Goal: Information Seeking & Learning: Learn about a topic

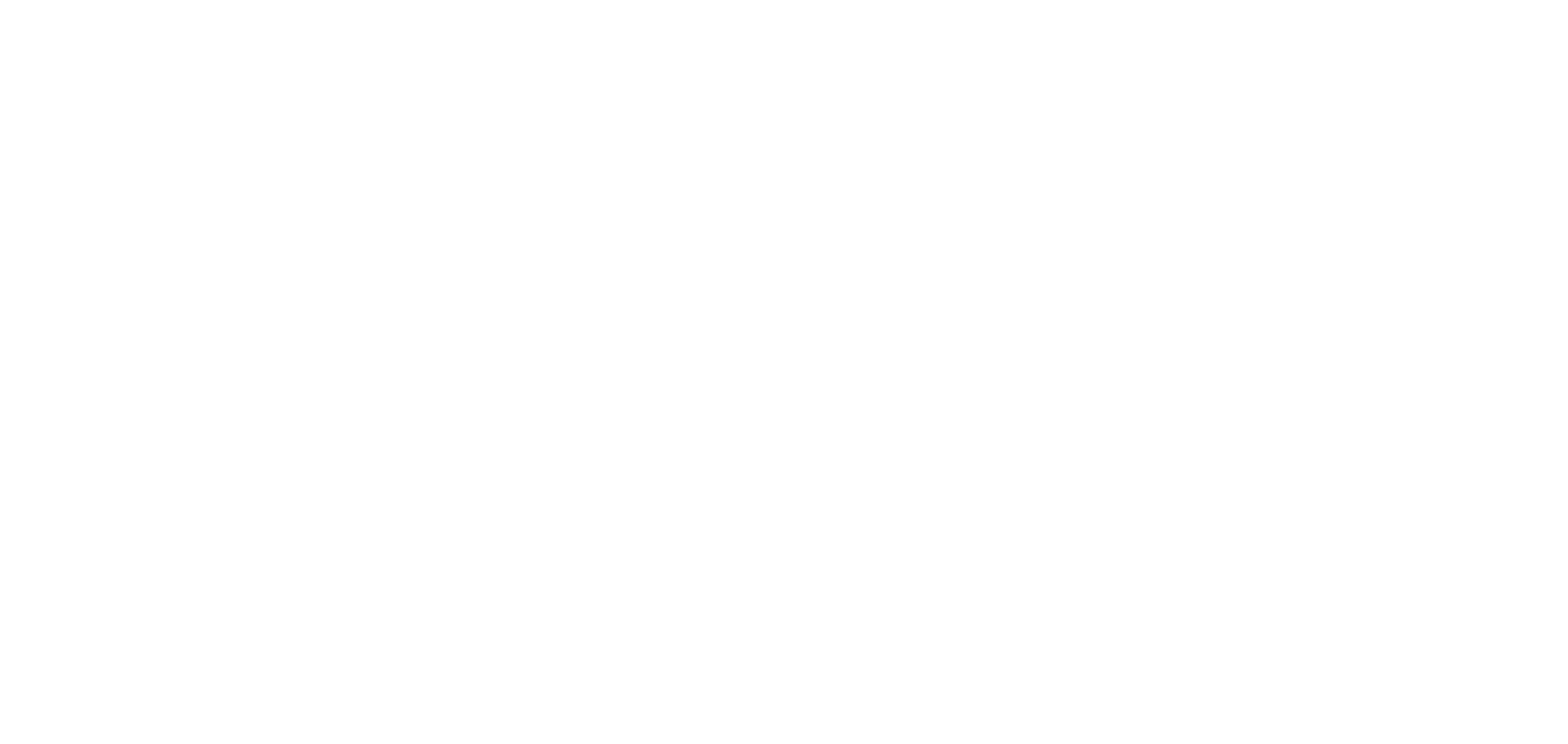
select select "DE"
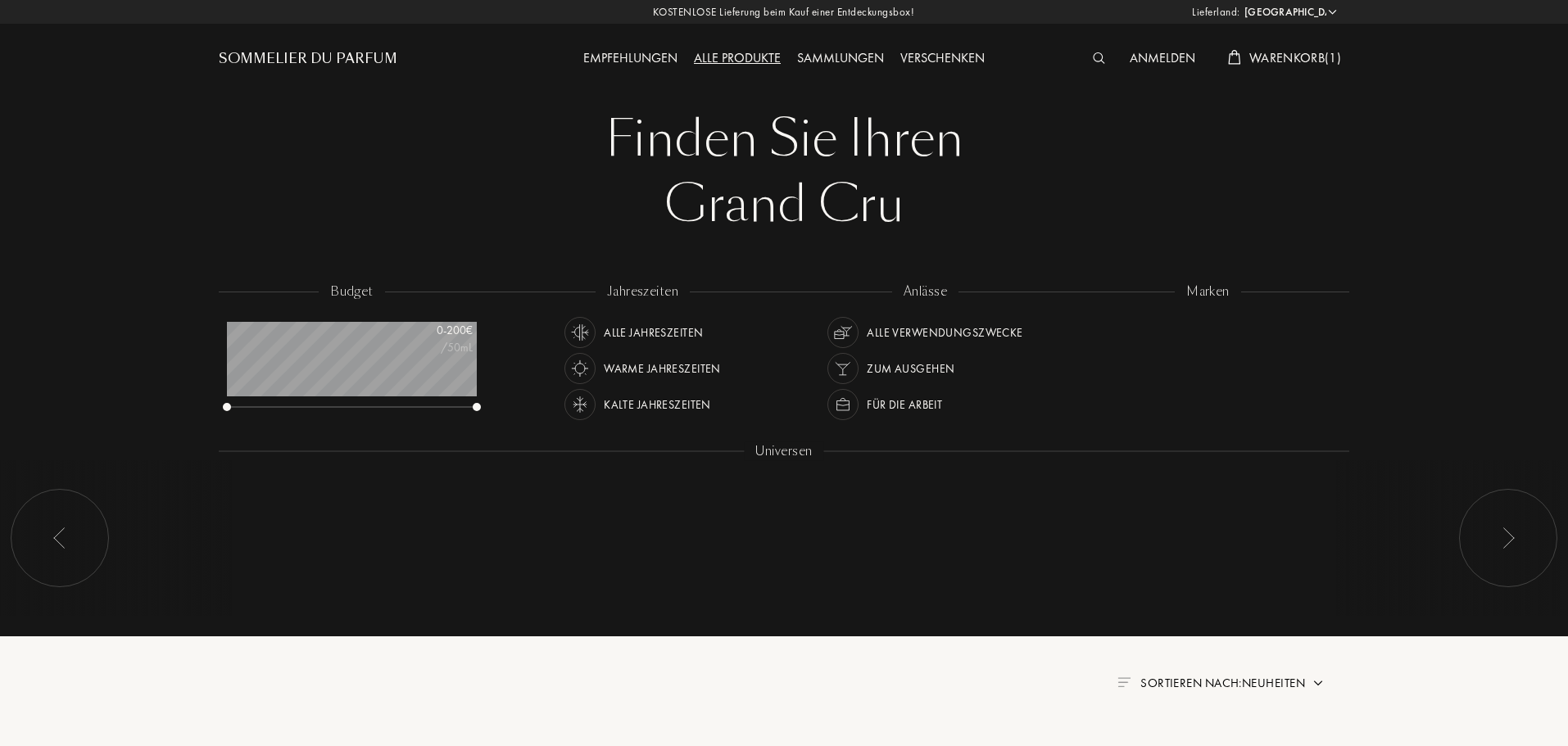
scroll to position [82, 250]
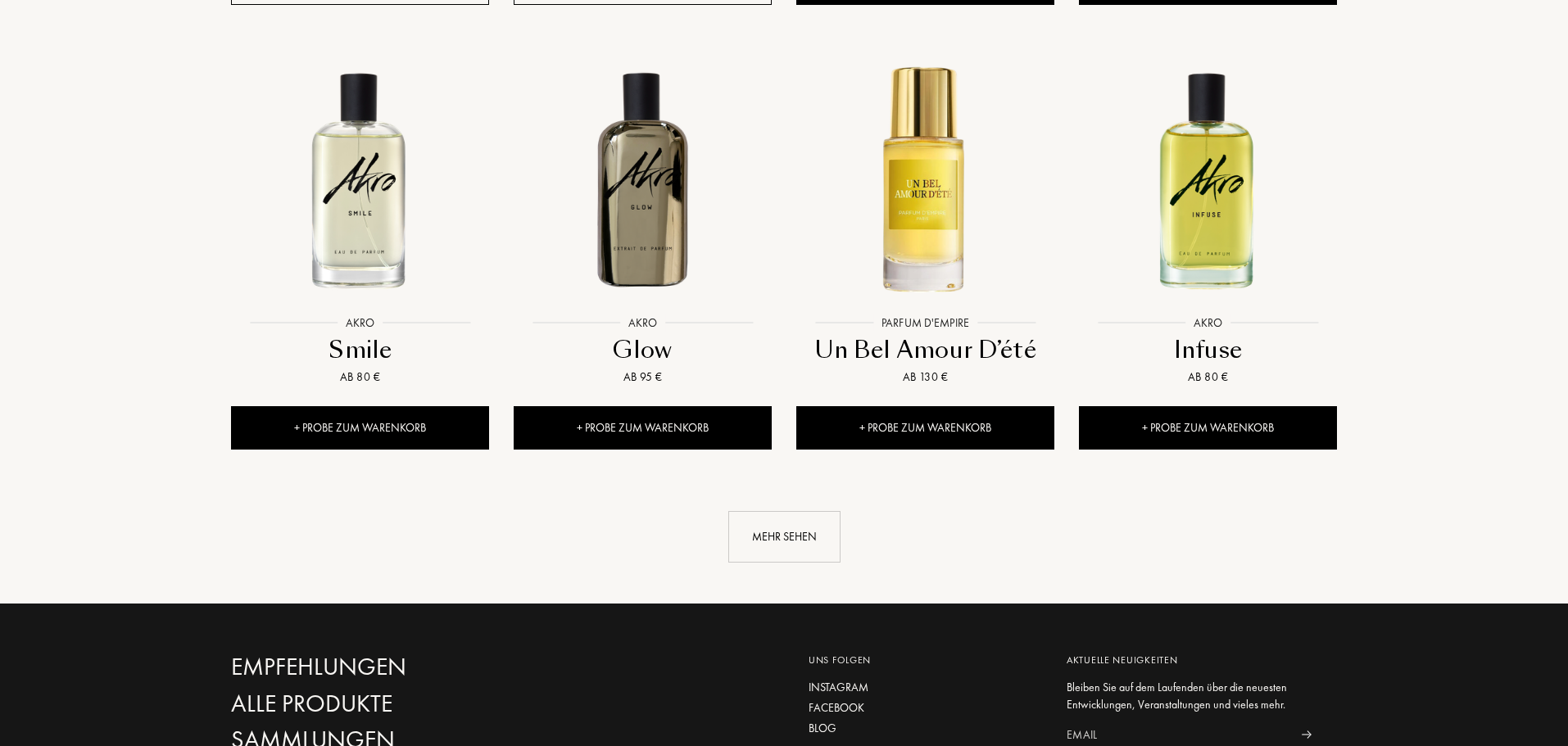
scroll to position [1721, 0]
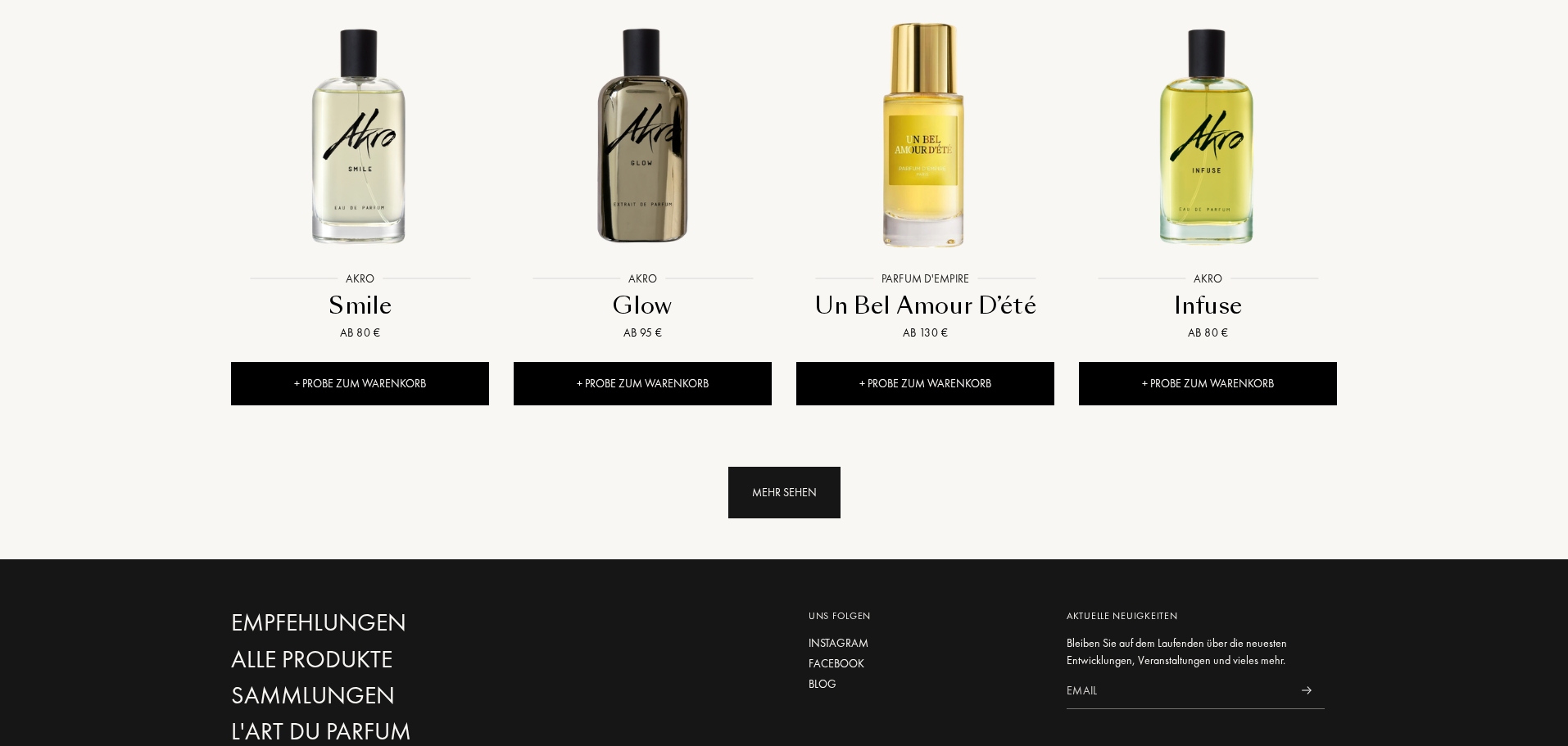
click at [780, 467] on div "Mehr sehen" at bounding box center [784, 492] width 112 height 52
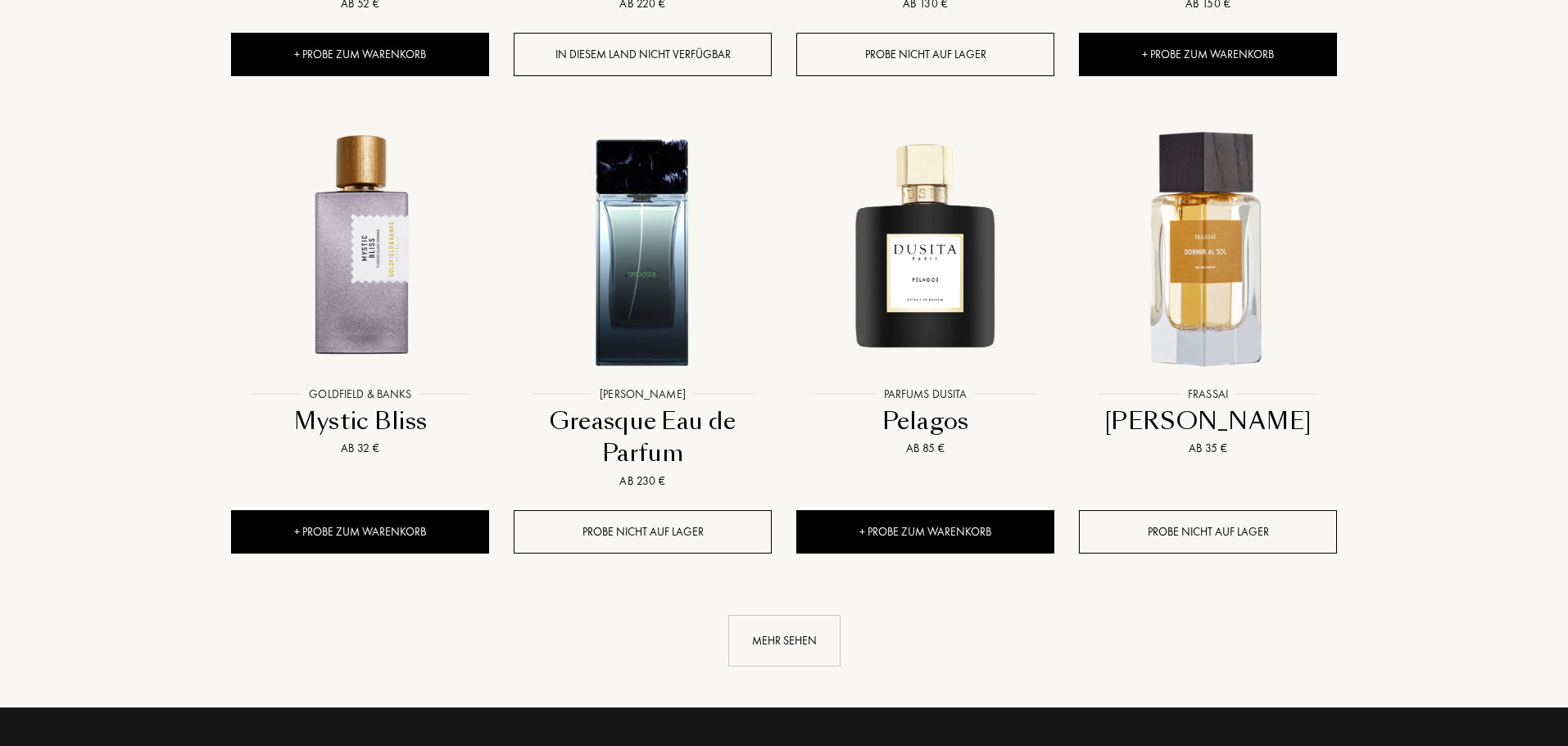
scroll to position [2949, 0]
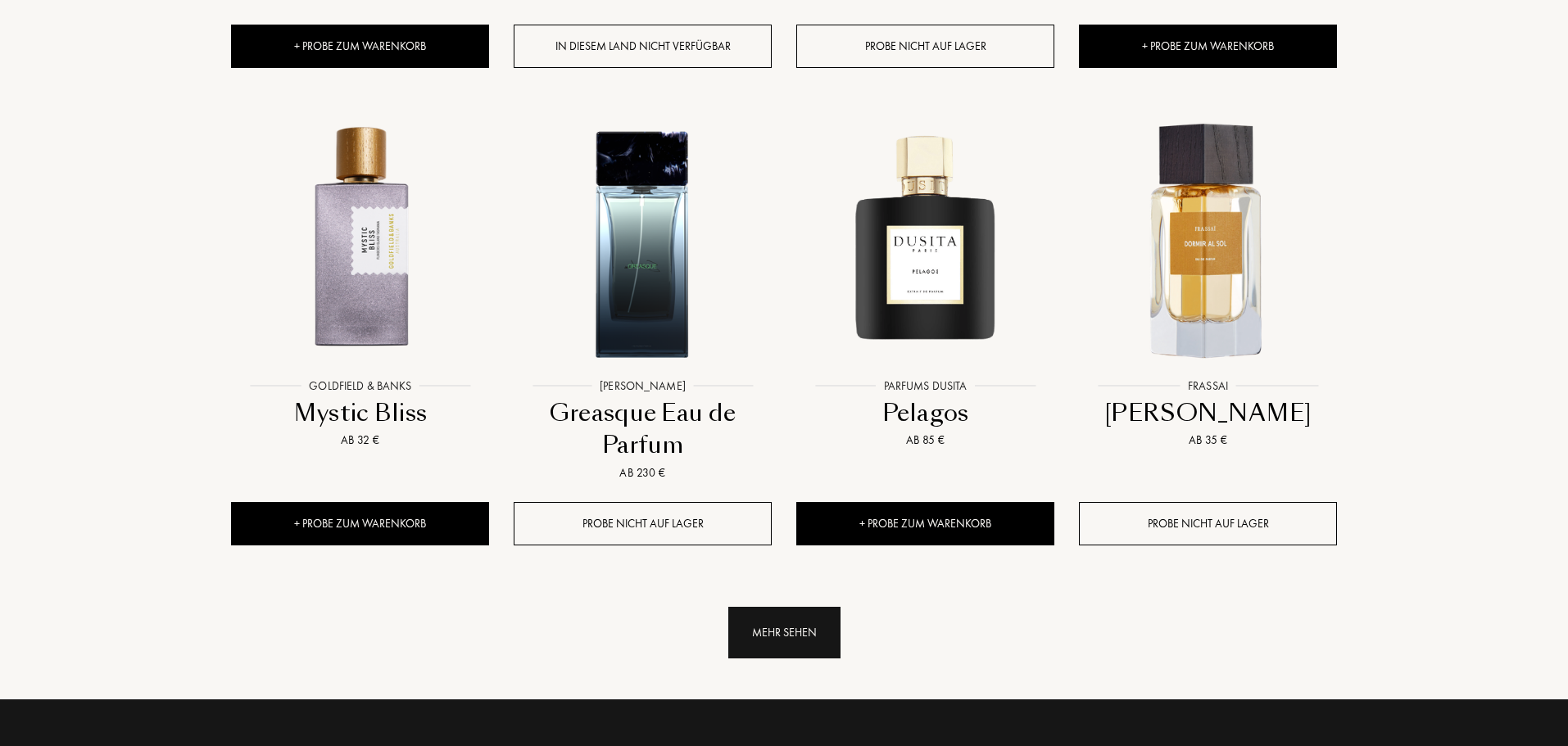
click at [780, 607] on div "Mehr sehen" at bounding box center [784, 633] width 112 height 52
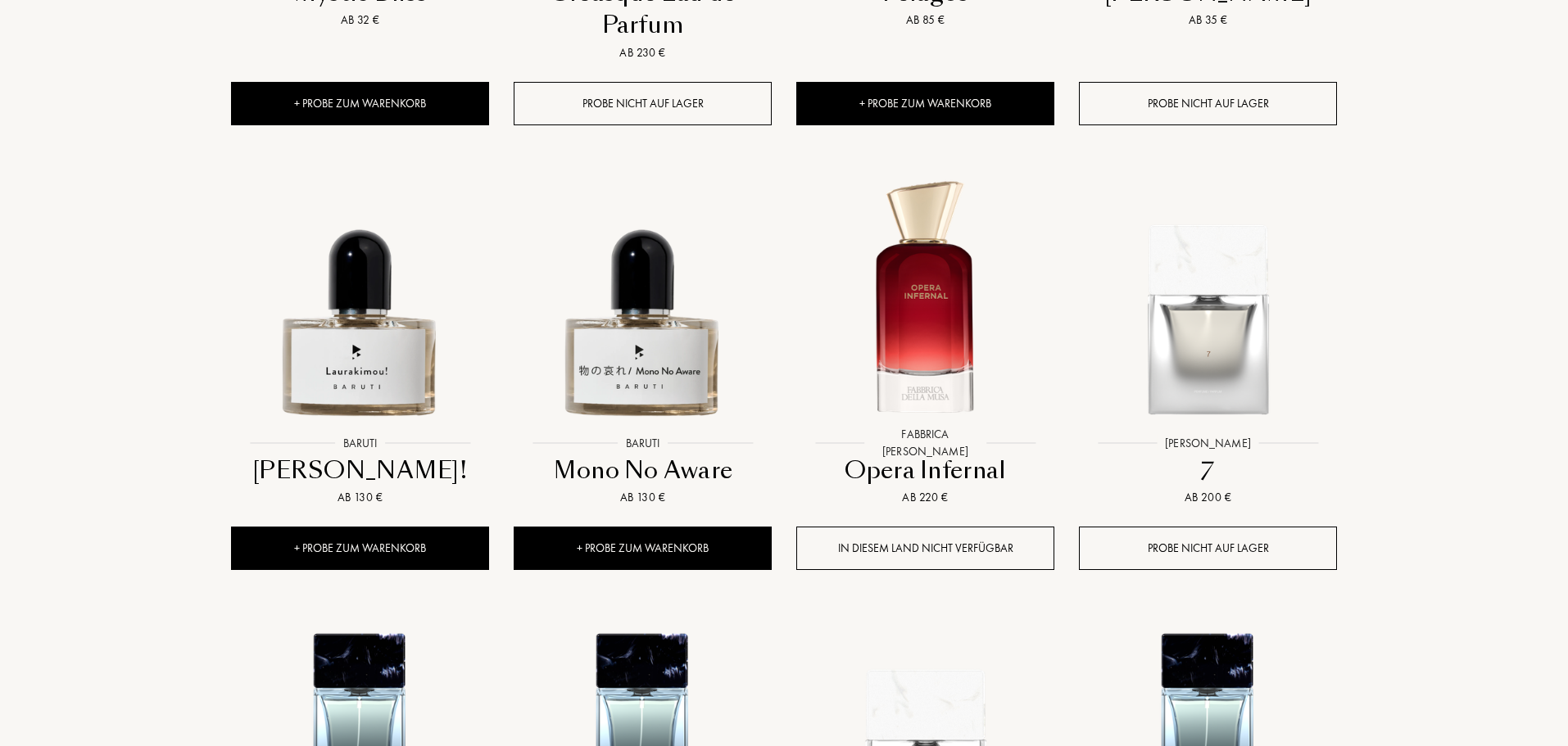
scroll to position [3359, 0]
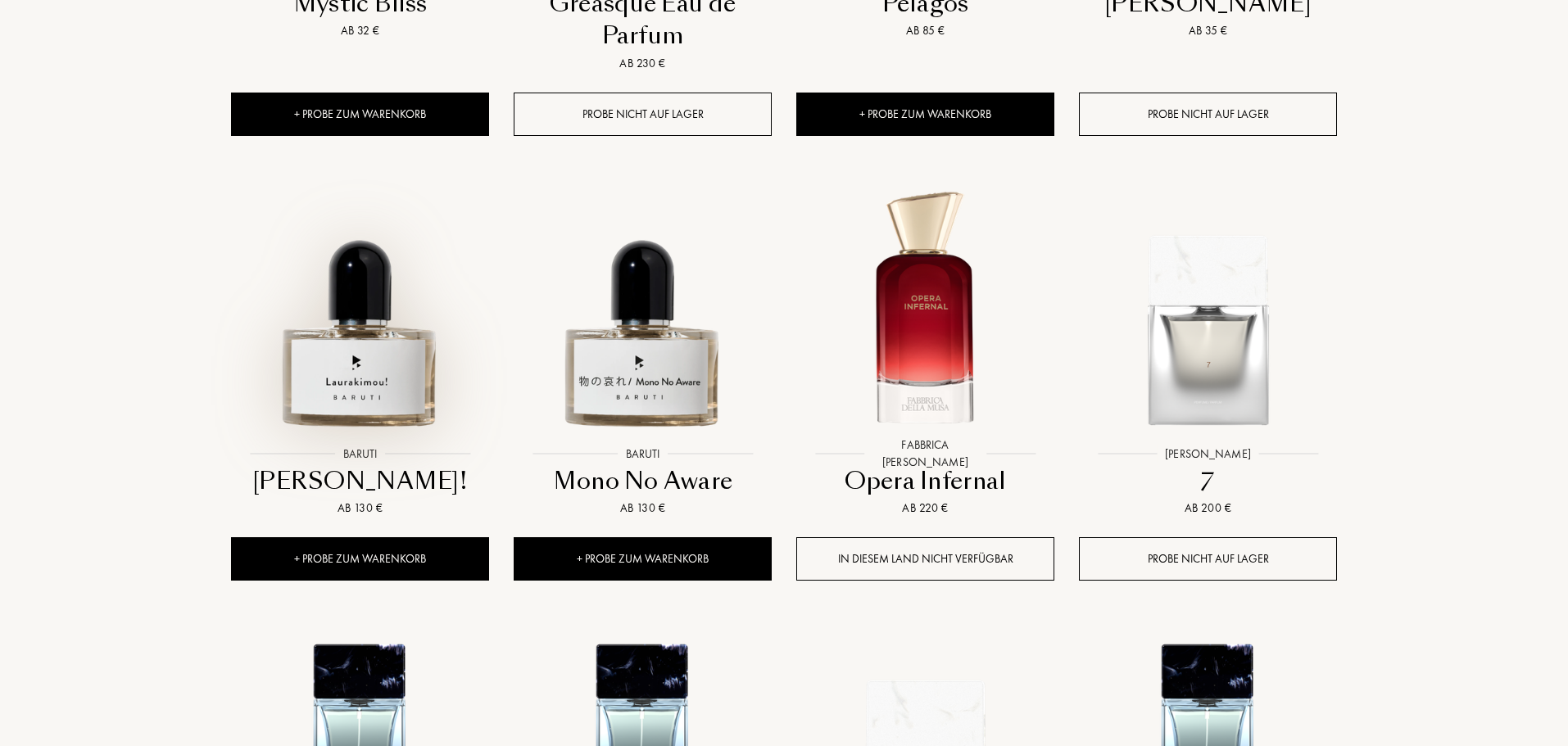
click at [351, 288] on img at bounding box center [360, 310] width 255 height 254
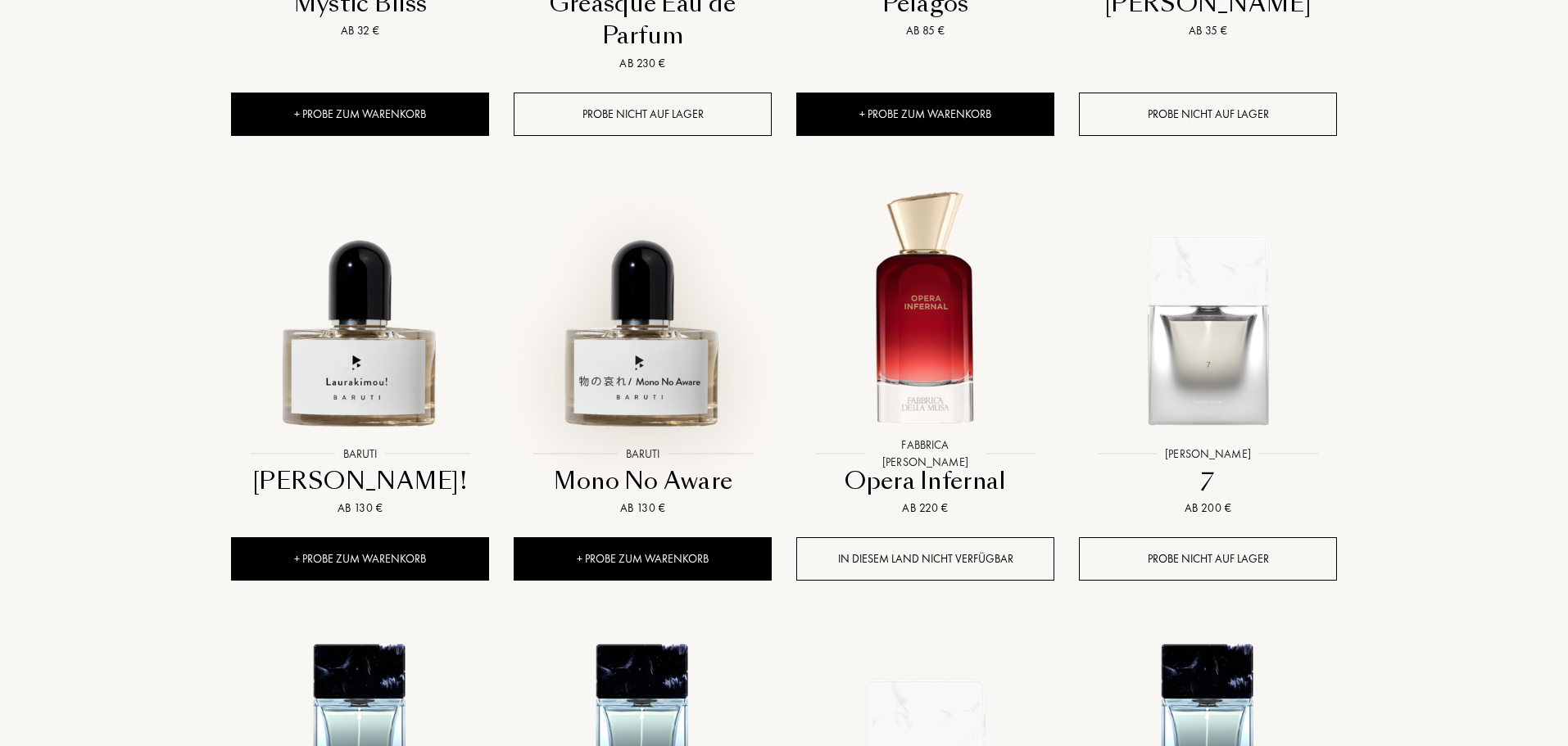
click at [684, 238] on img at bounding box center [643, 310] width 255 height 254
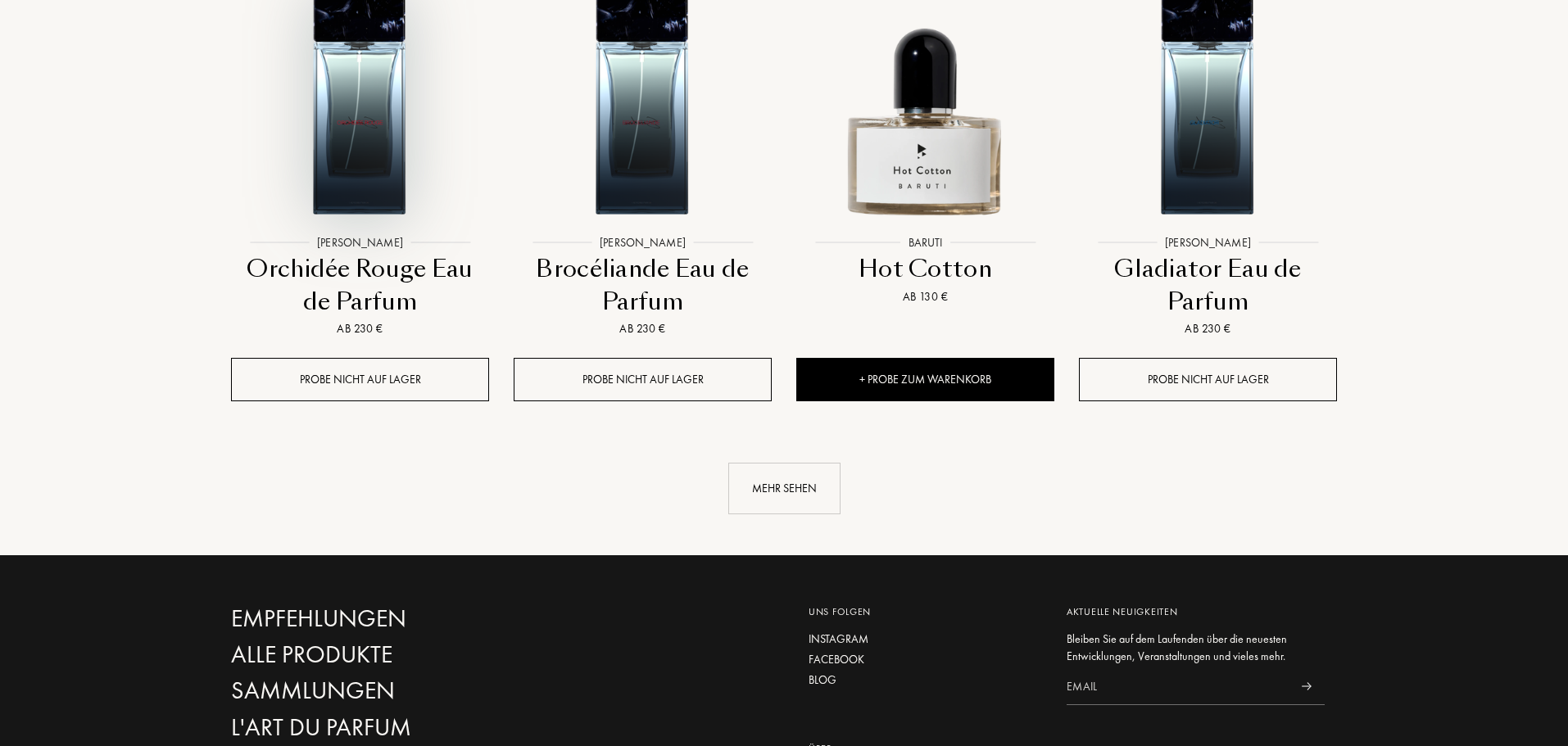
scroll to position [4506, 0]
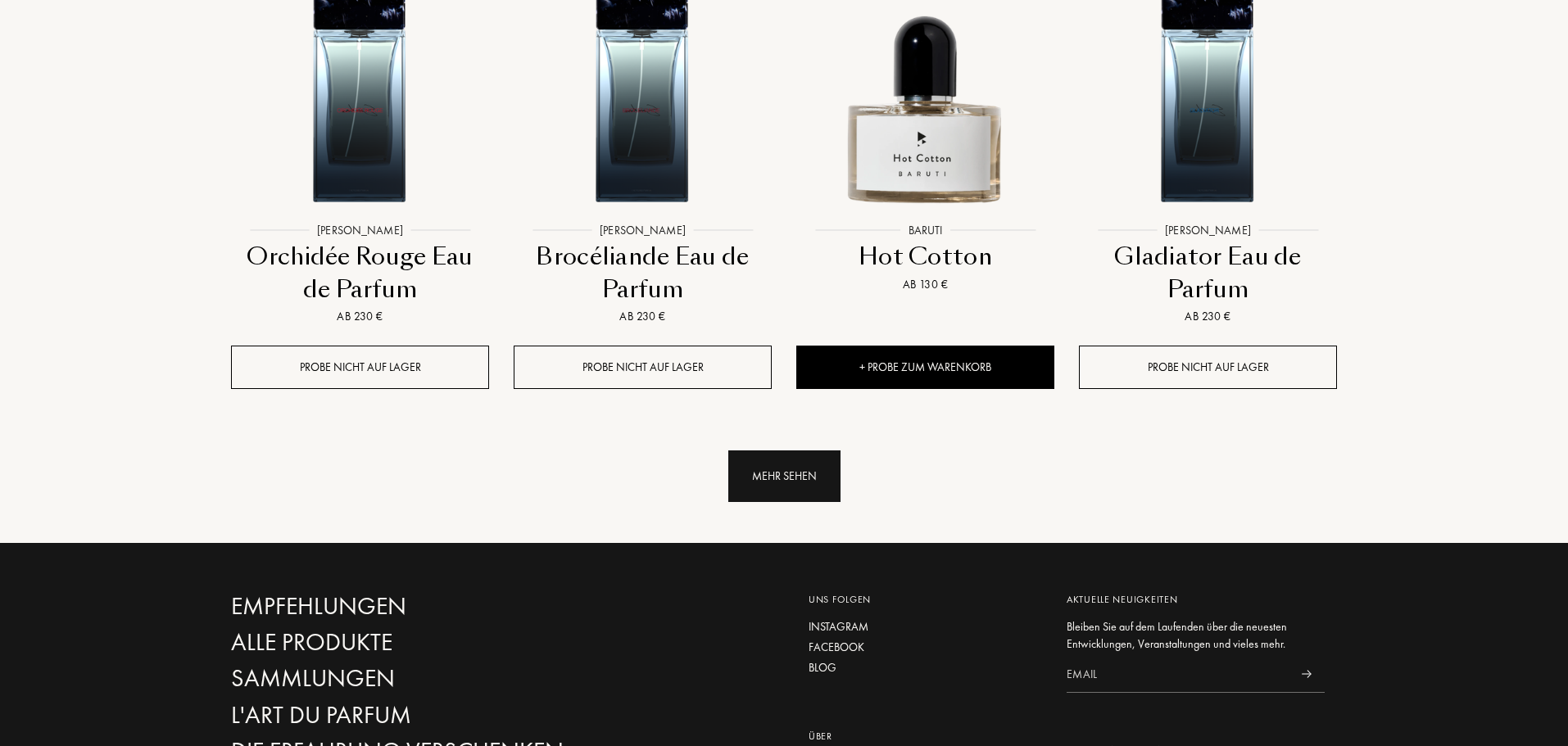
click at [784, 451] on div "Mehr sehen" at bounding box center [784, 477] width 112 height 52
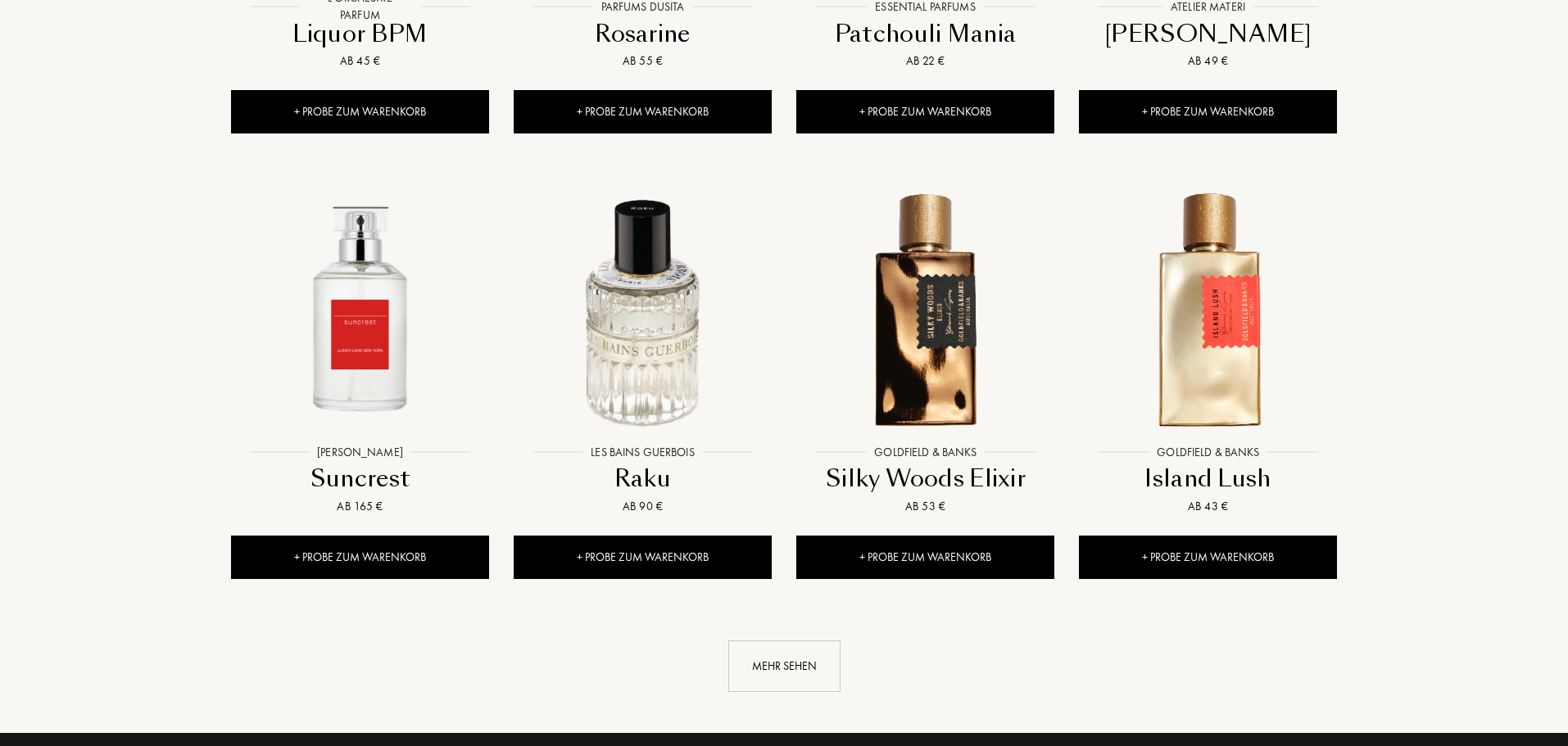
scroll to position [5653, 0]
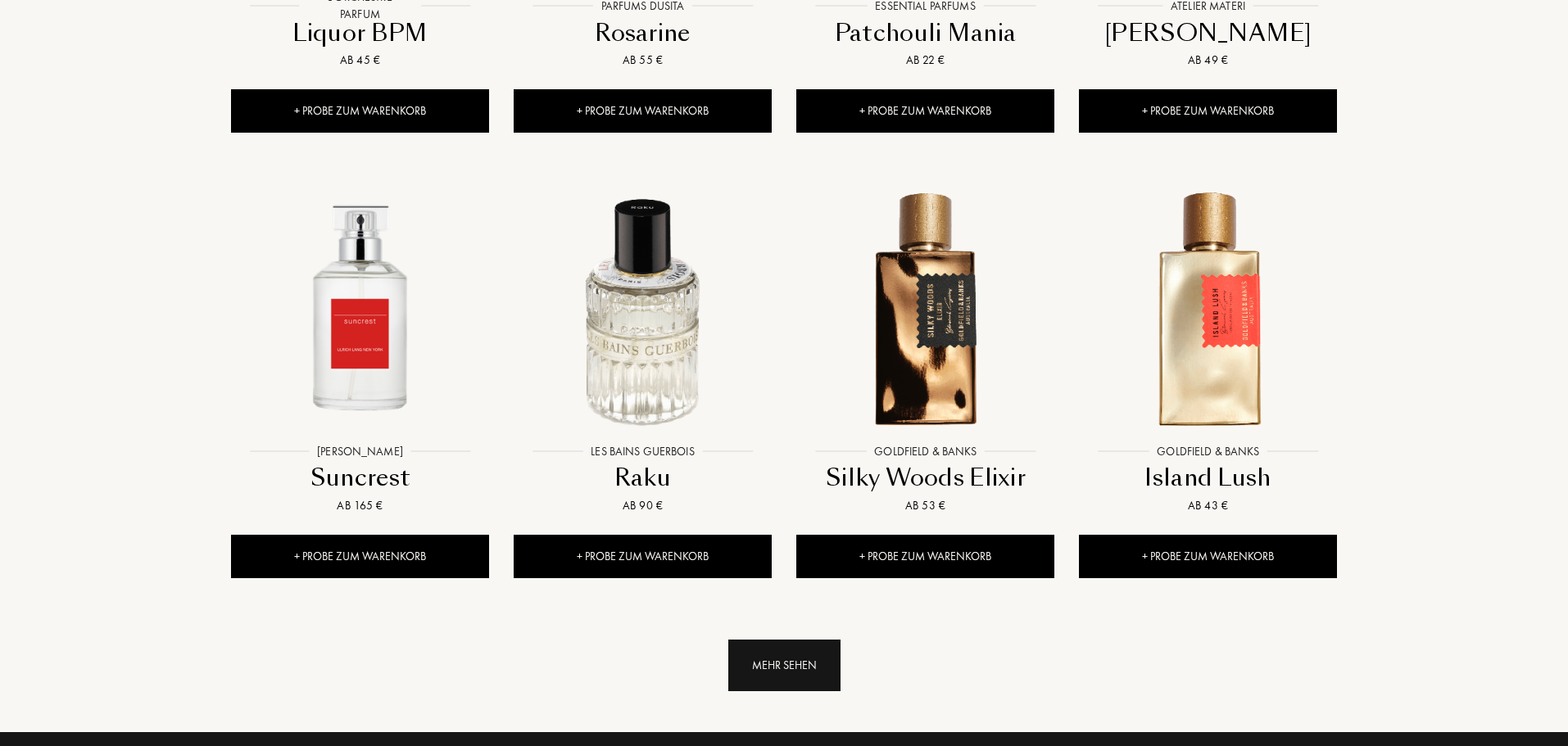
click at [805, 640] on div "Mehr sehen" at bounding box center [784, 665] width 112 height 52
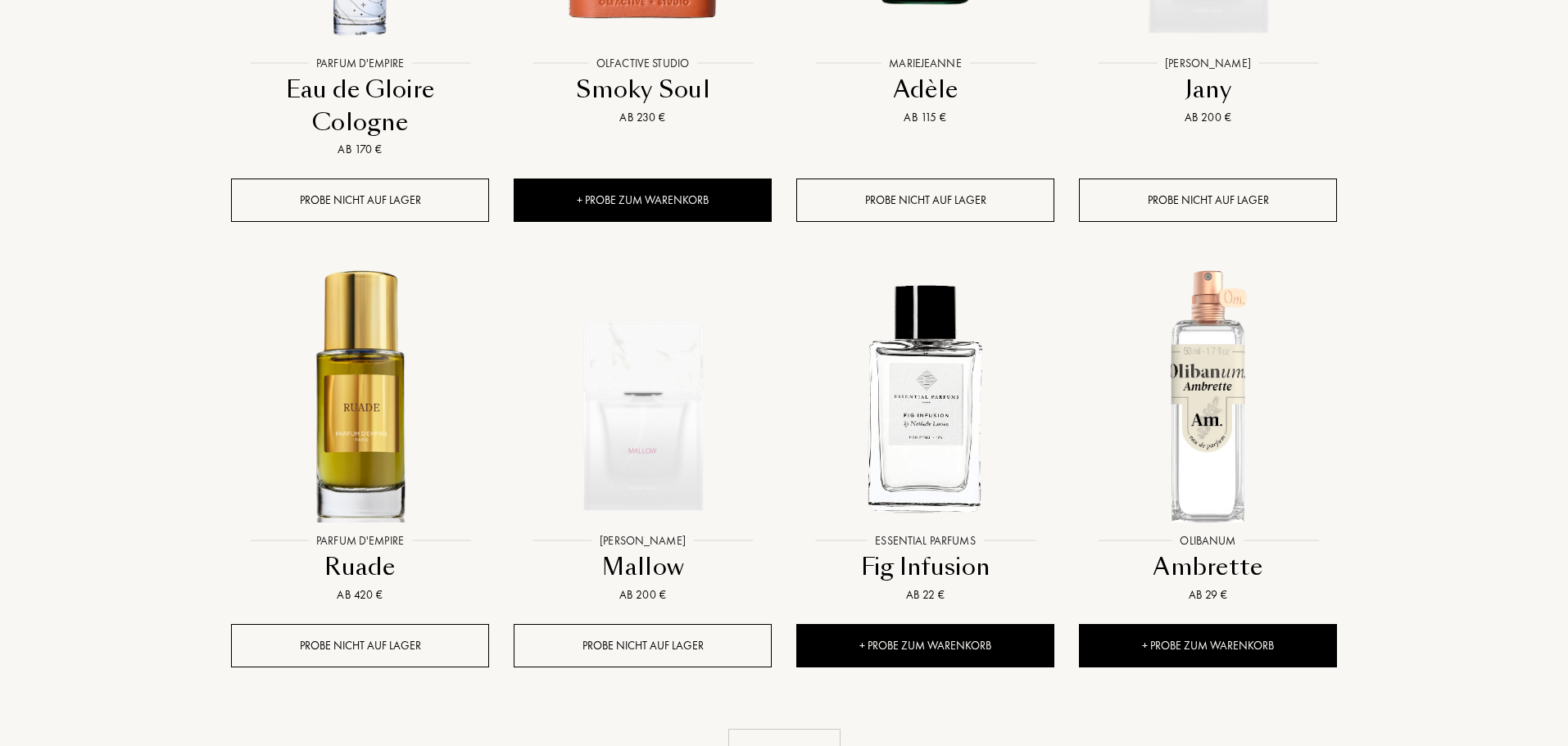
scroll to position [7291, 0]
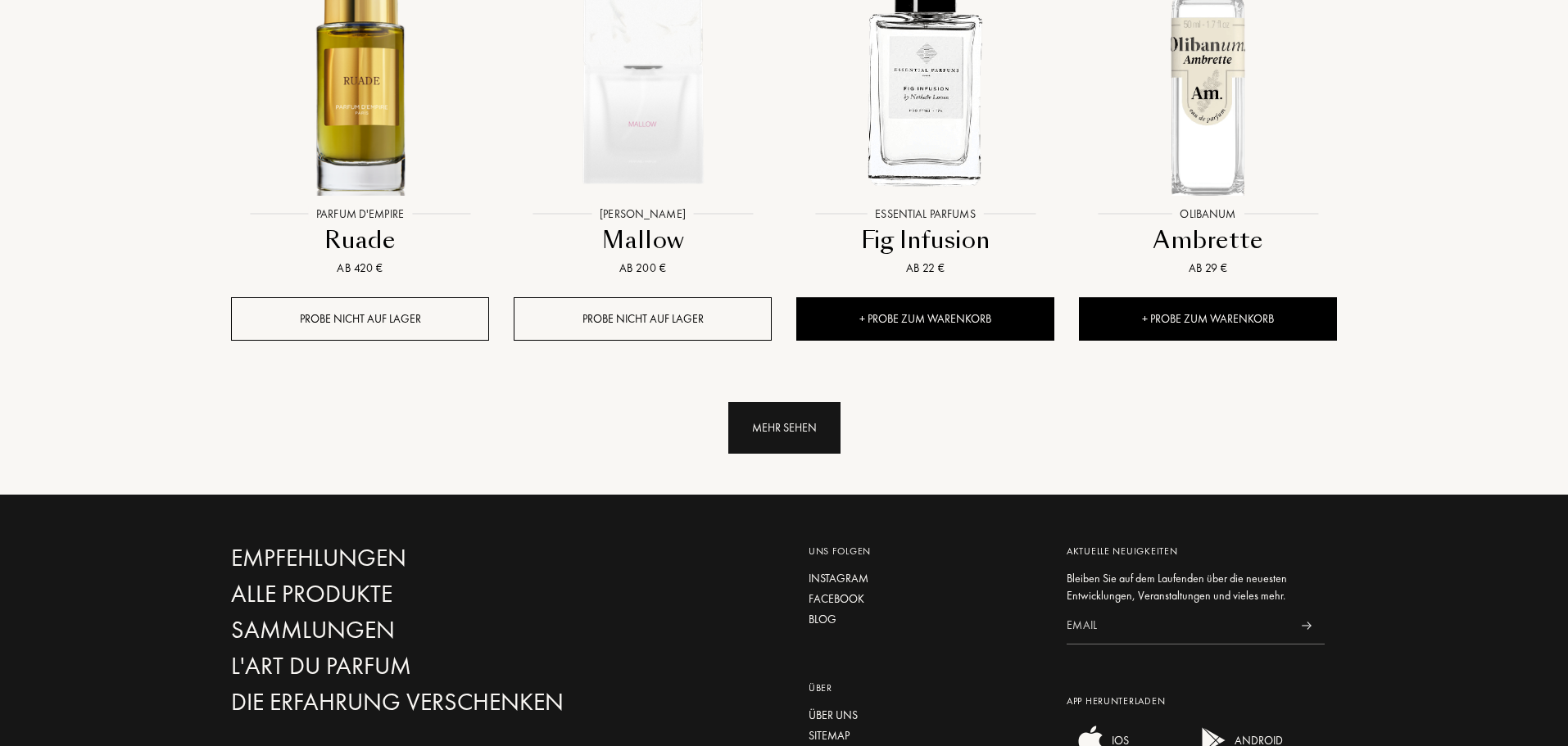
click at [815, 403] on div "Mehr sehen" at bounding box center [784, 428] width 112 height 52
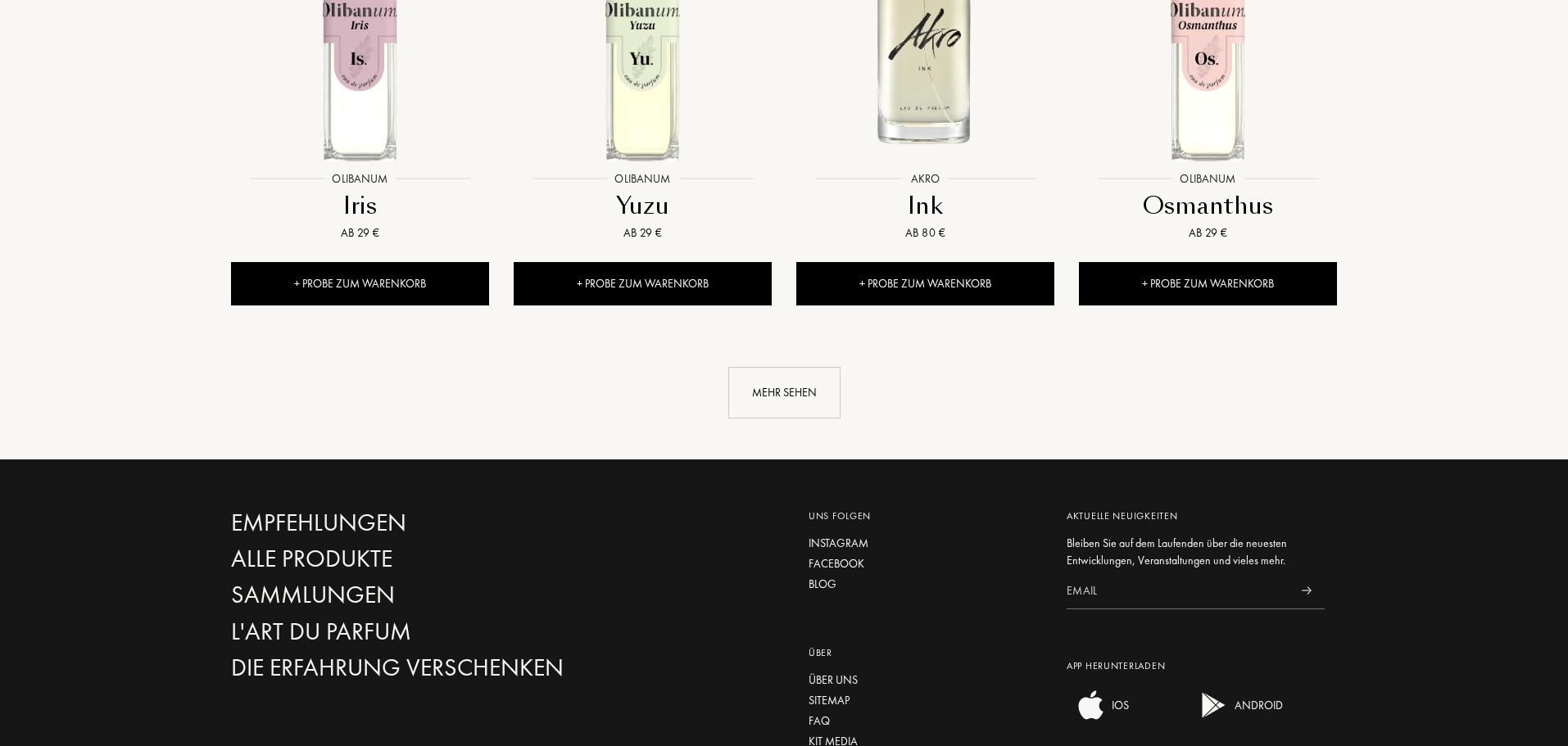
scroll to position [8683, 0]
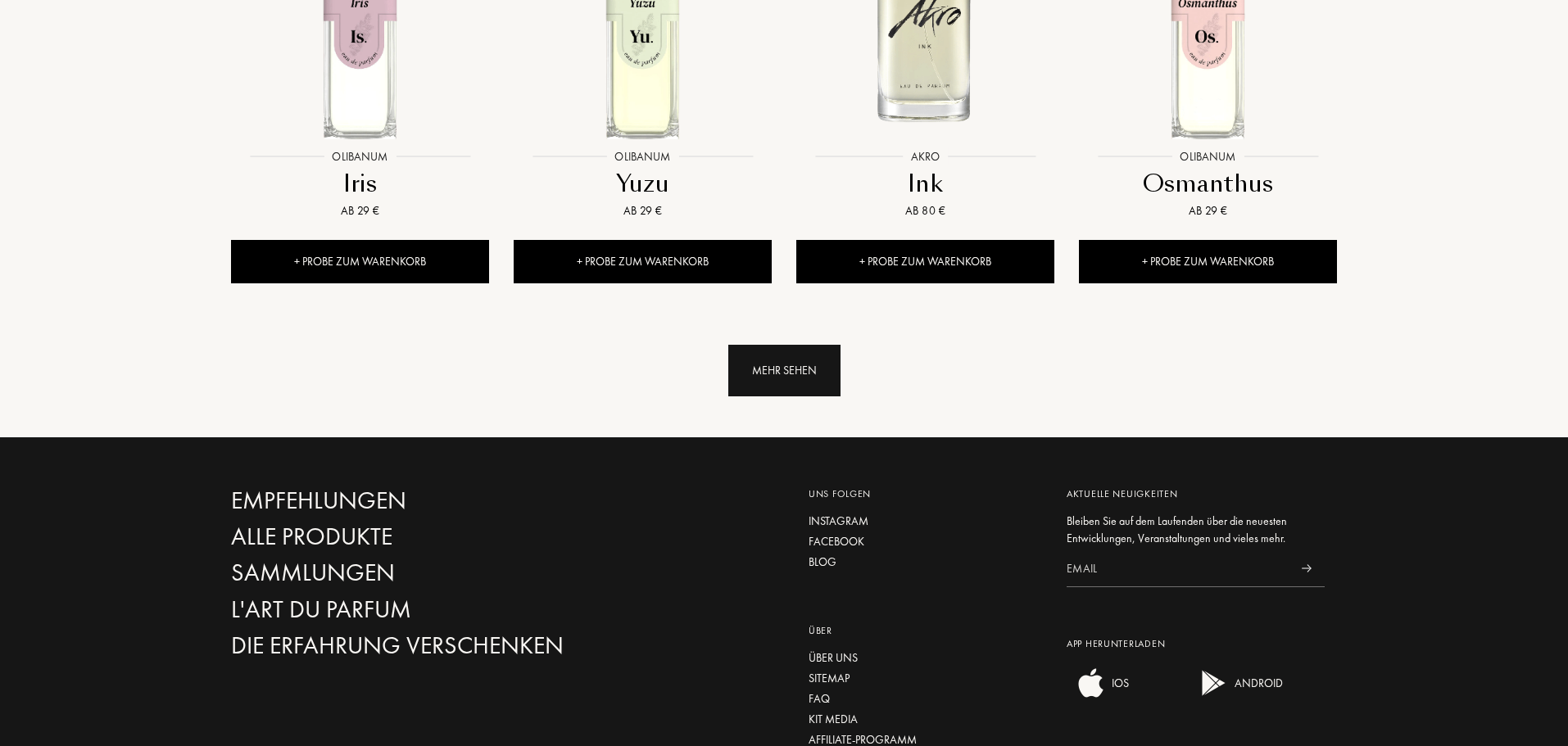
click at [794, 345] on div "Mehr sehen" at bounding box center [784, 371] width 112 height 52
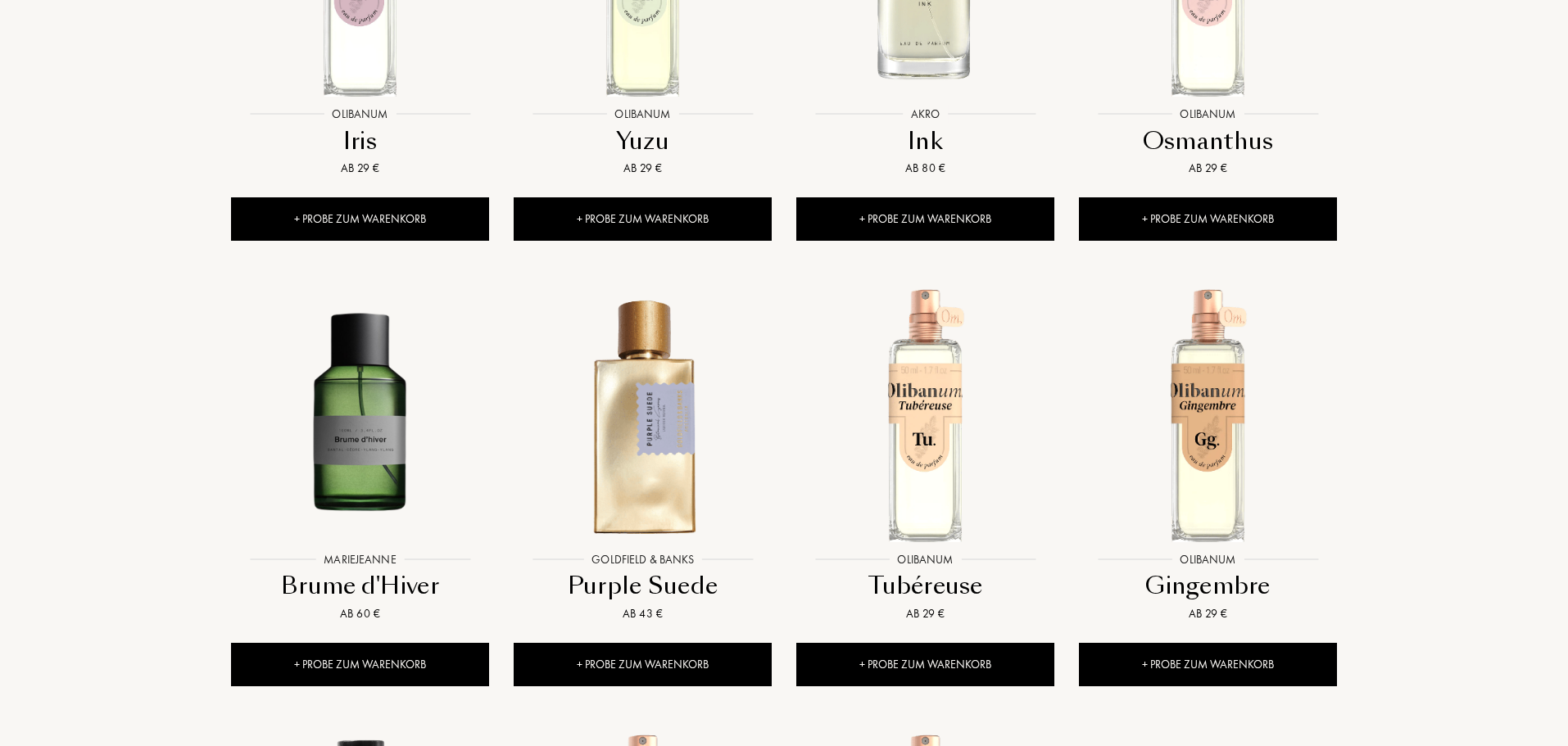
scroll to position [8766, 0]
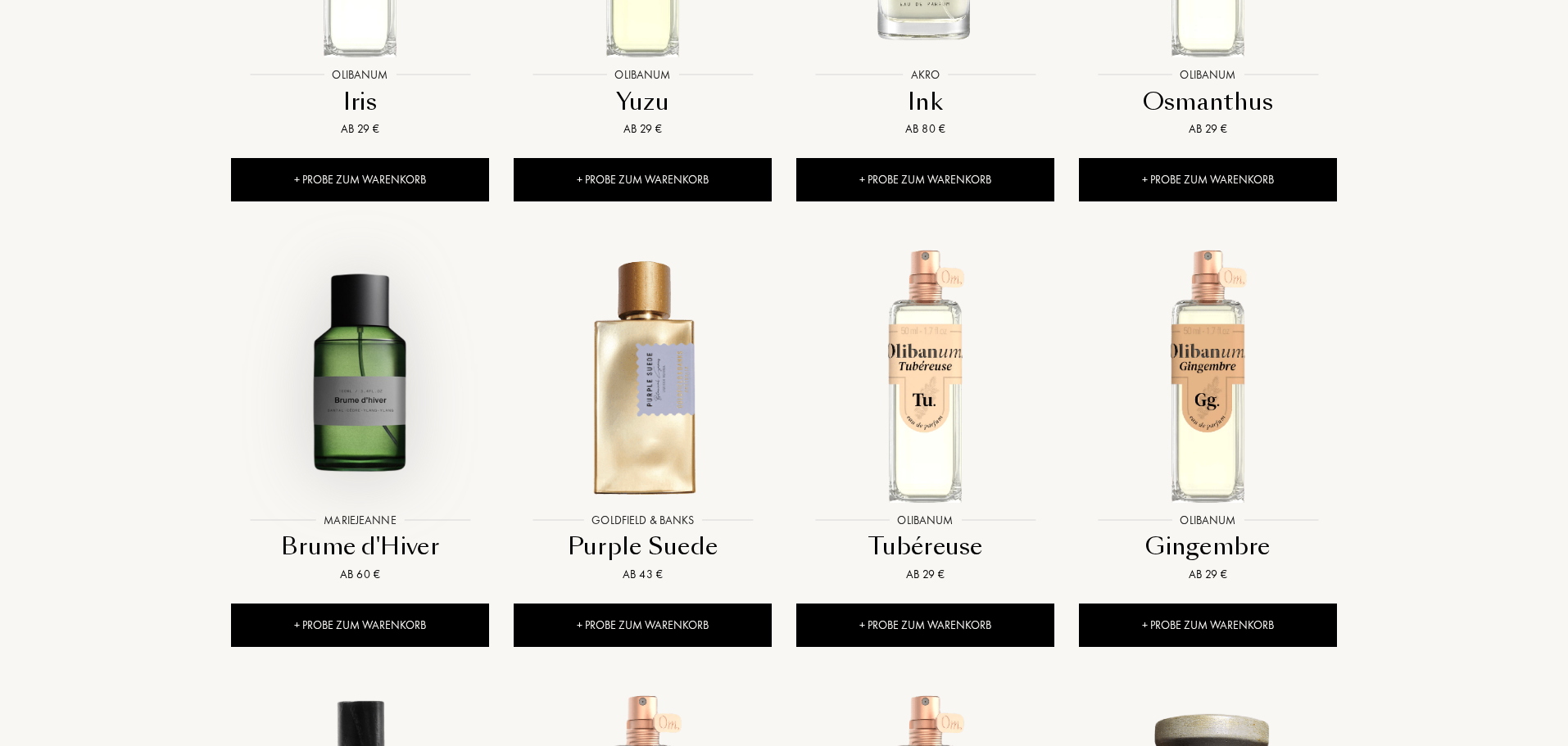
click at [349, 348] on img at bounding box center [360, 375] width 255 height 254
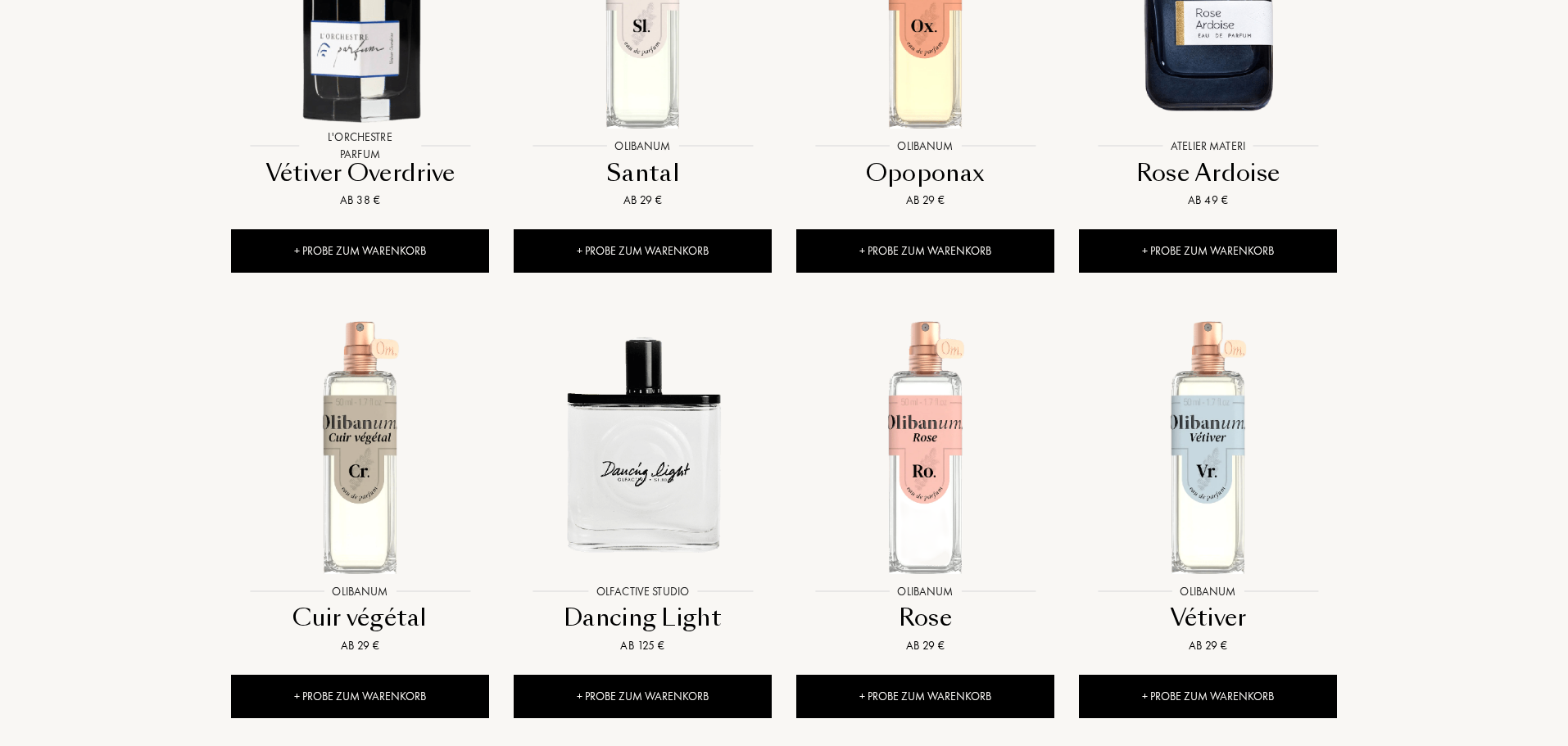
scroll to position [9666, 0]
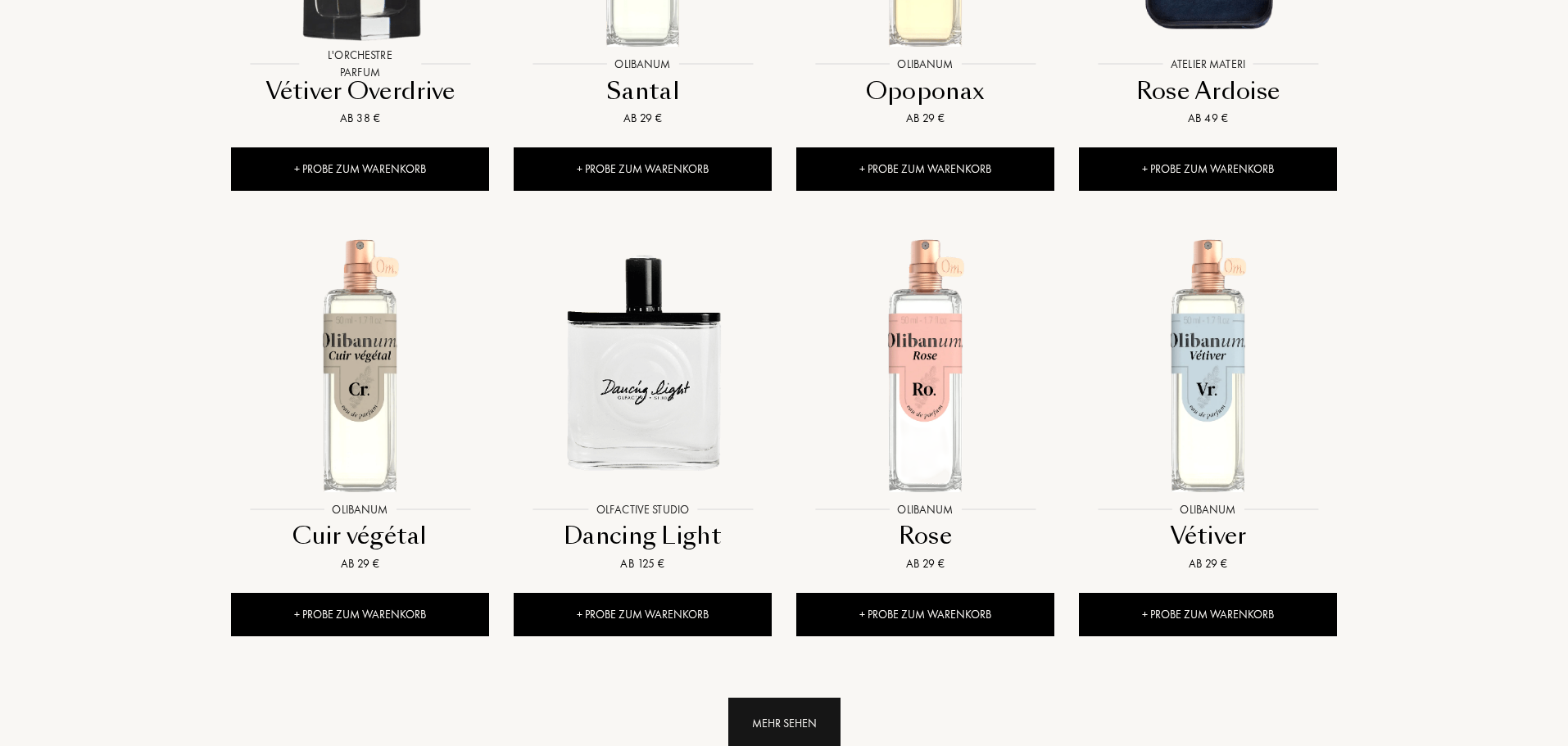
click at [775, 698] on div "Mehr sehen" at bounding box center [784, 724] width 112 height 52
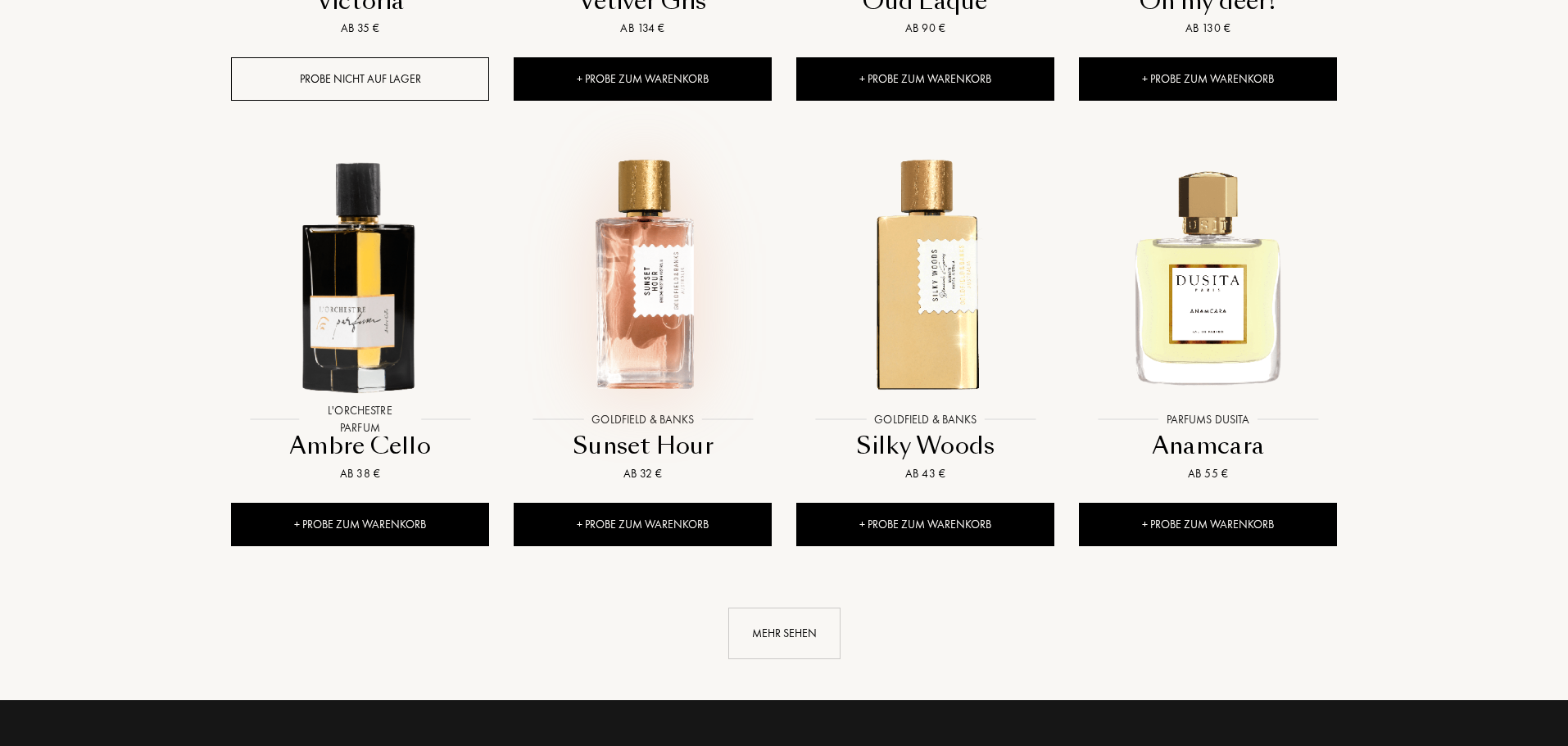
scroll to position [11141, 0]
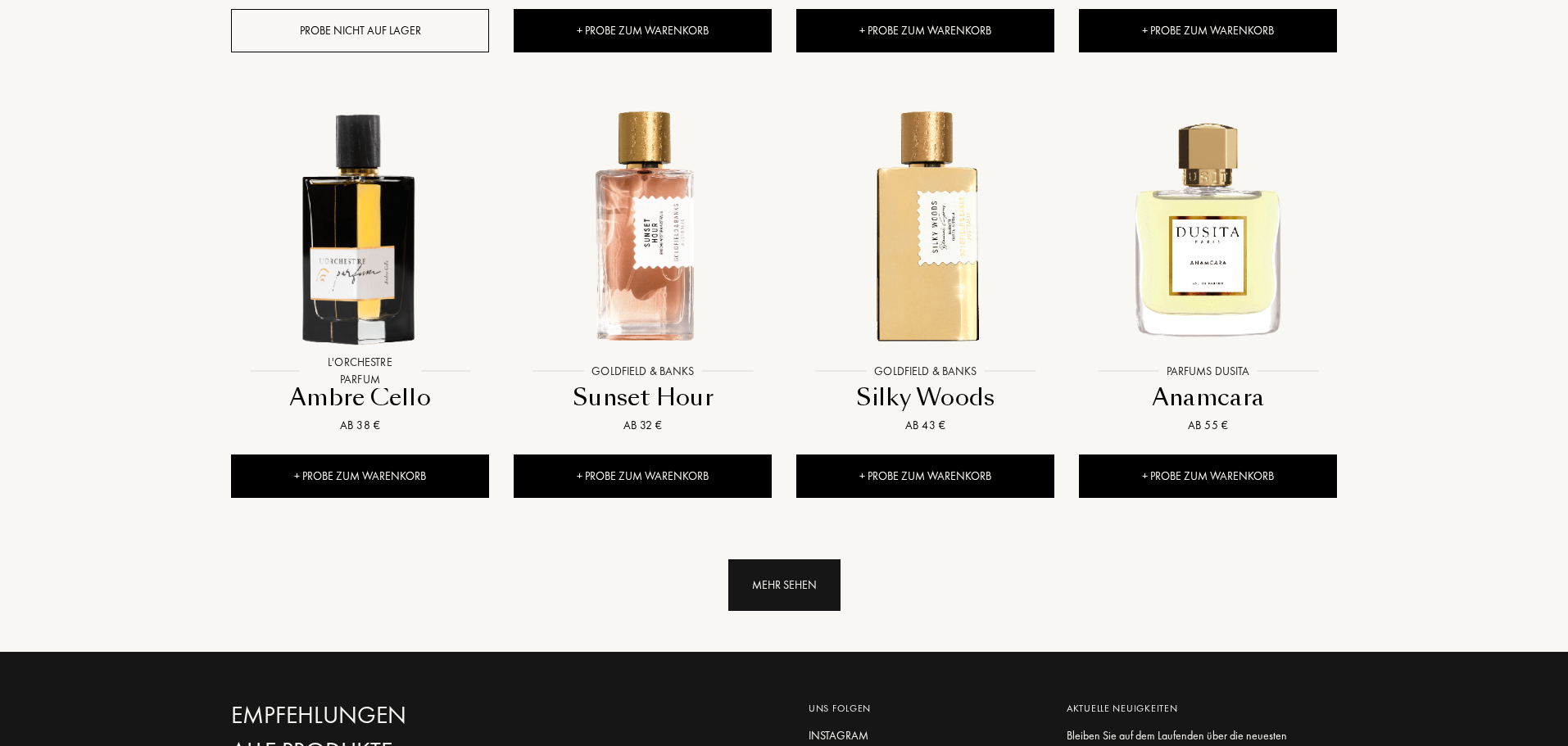
click at [794, 560] on div "Mehr sehen" at bounding box center [784, 585] width 112 height 52
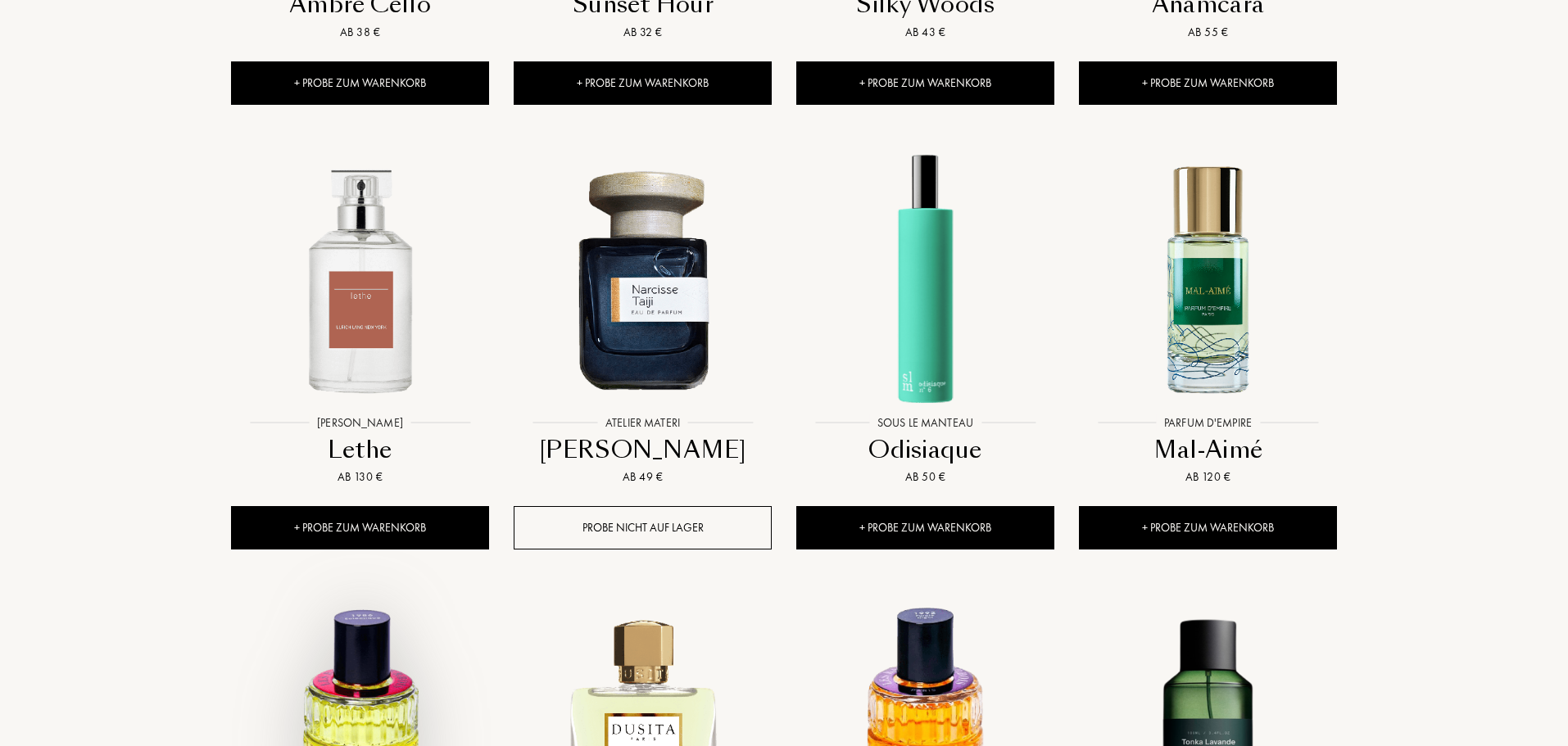
scroll to position [11551, 0]
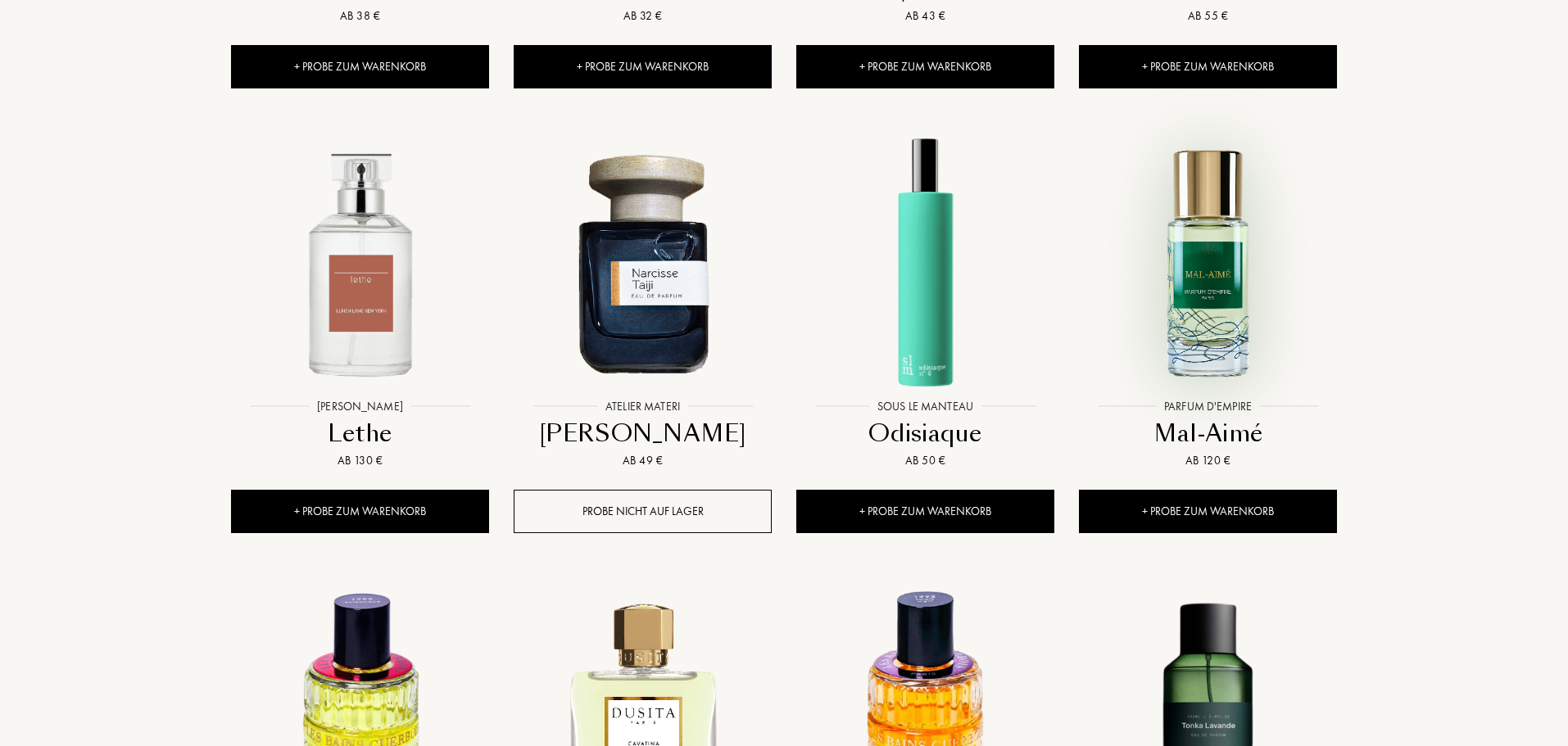
click at [1165, 245] on img at bounding box center [1208, 263] width 255 height 254
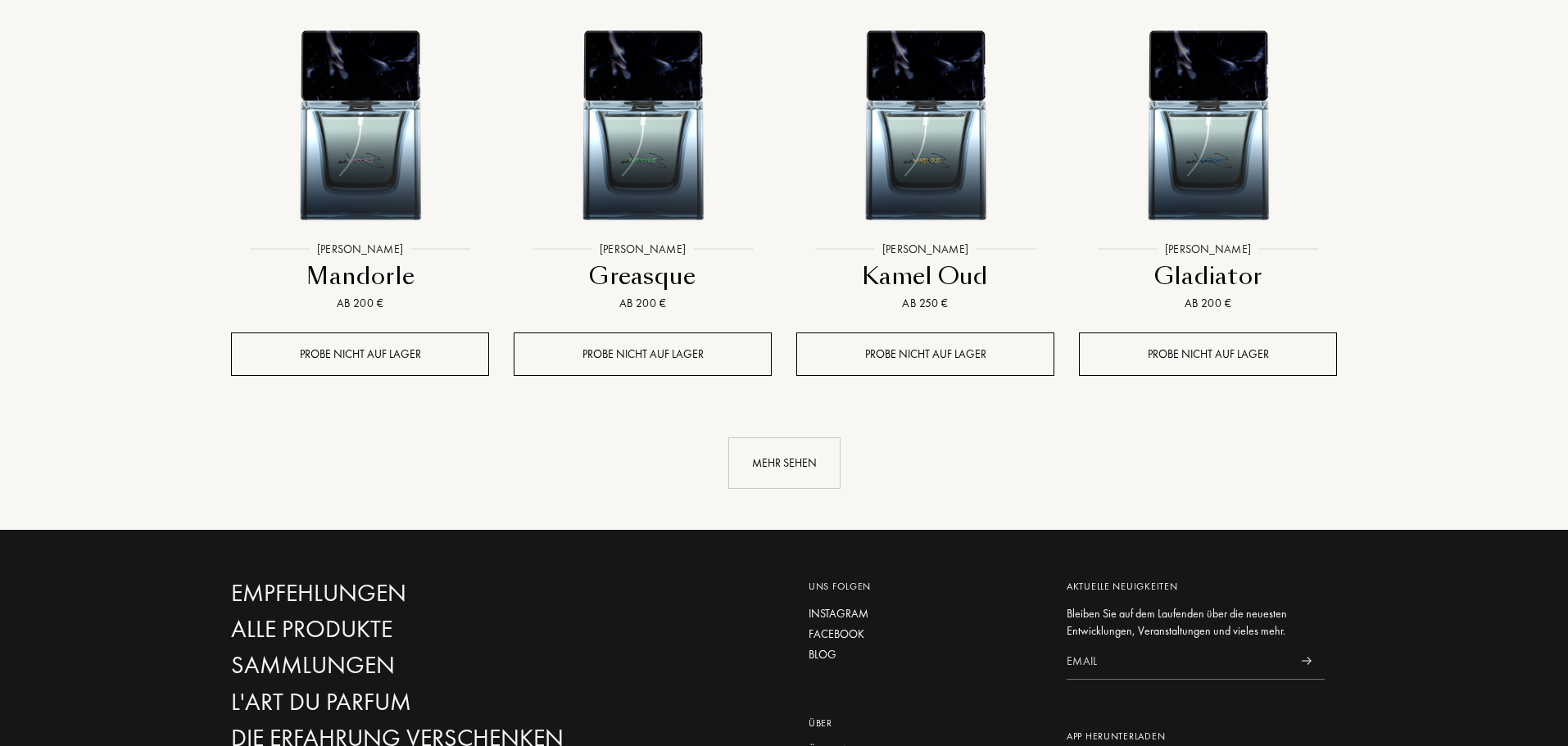
scroll to position [12615, 0]
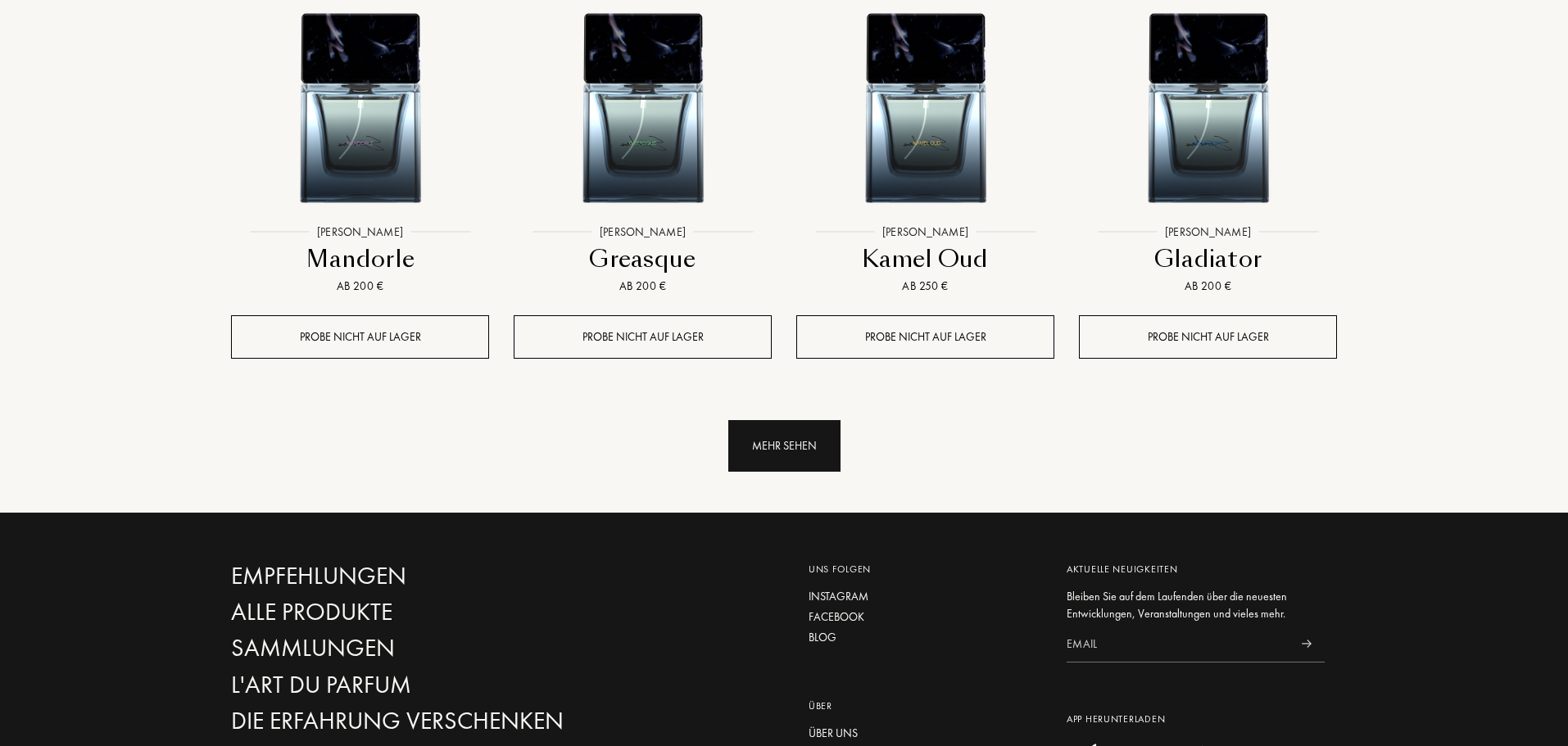
click at [792, 420] on div "Mehr sehen" at bounding box center [784, 446] width 112 height 52
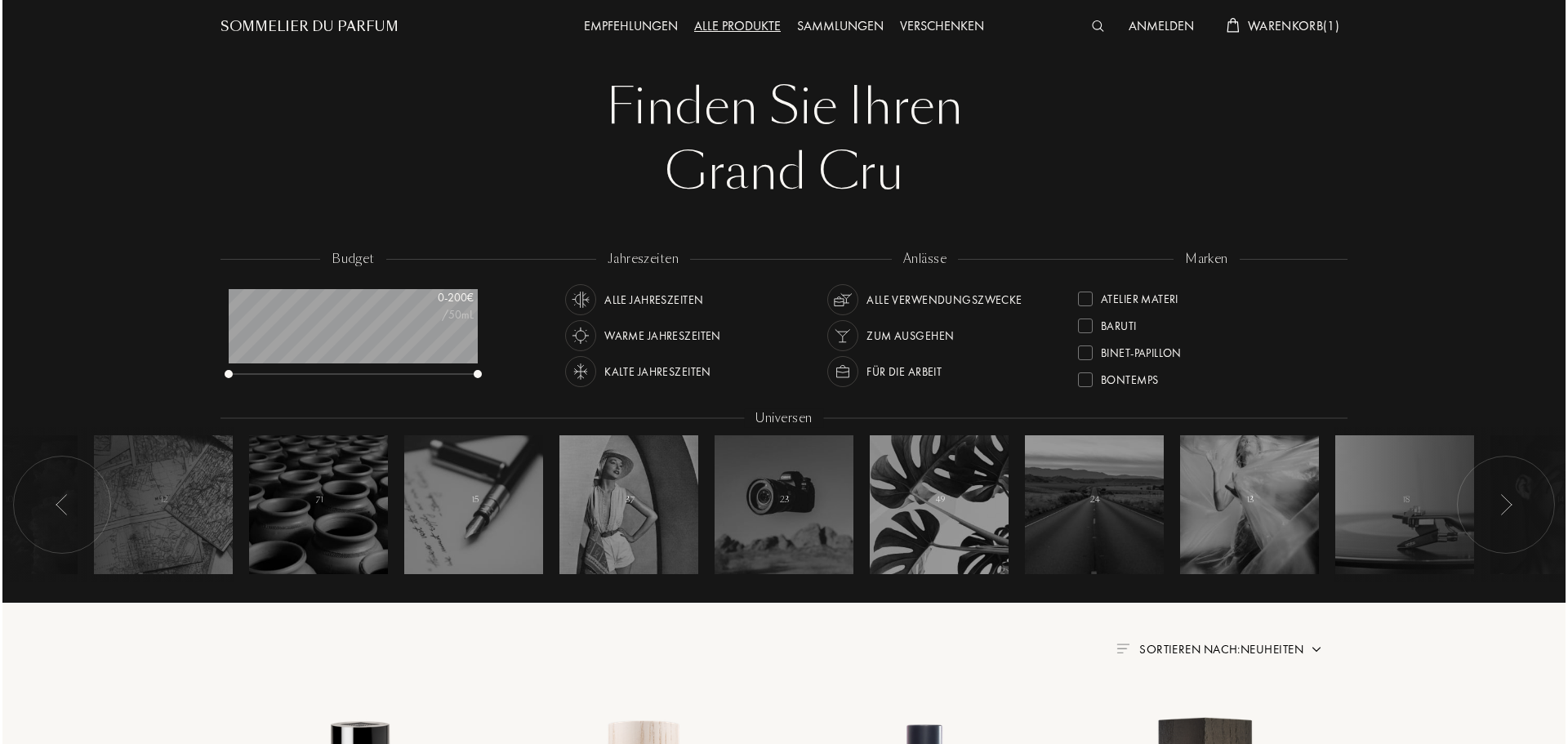
scroll to position [0, 0]
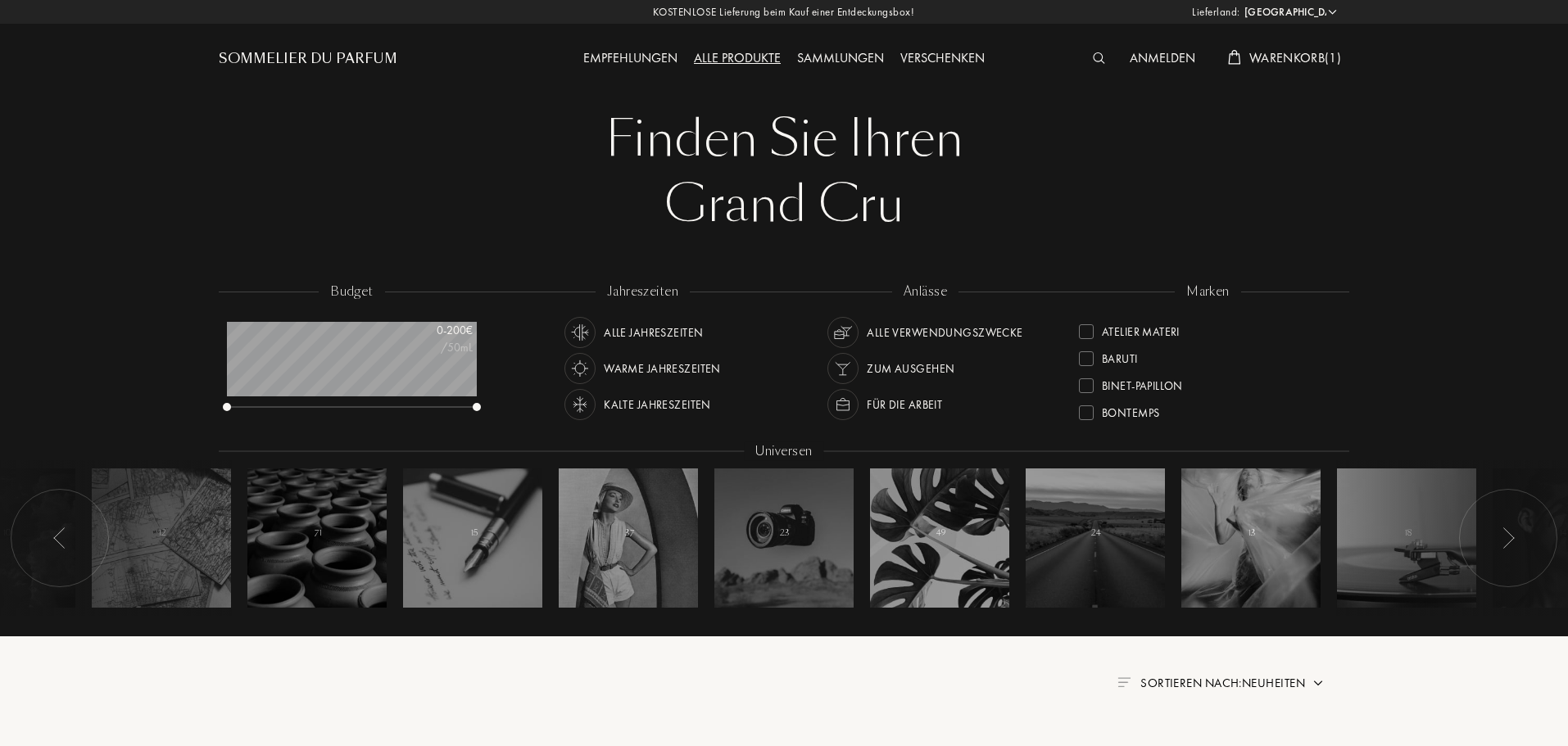
click at [1098, 61] on img at bounding box center [1099, 58] width 12 height 12
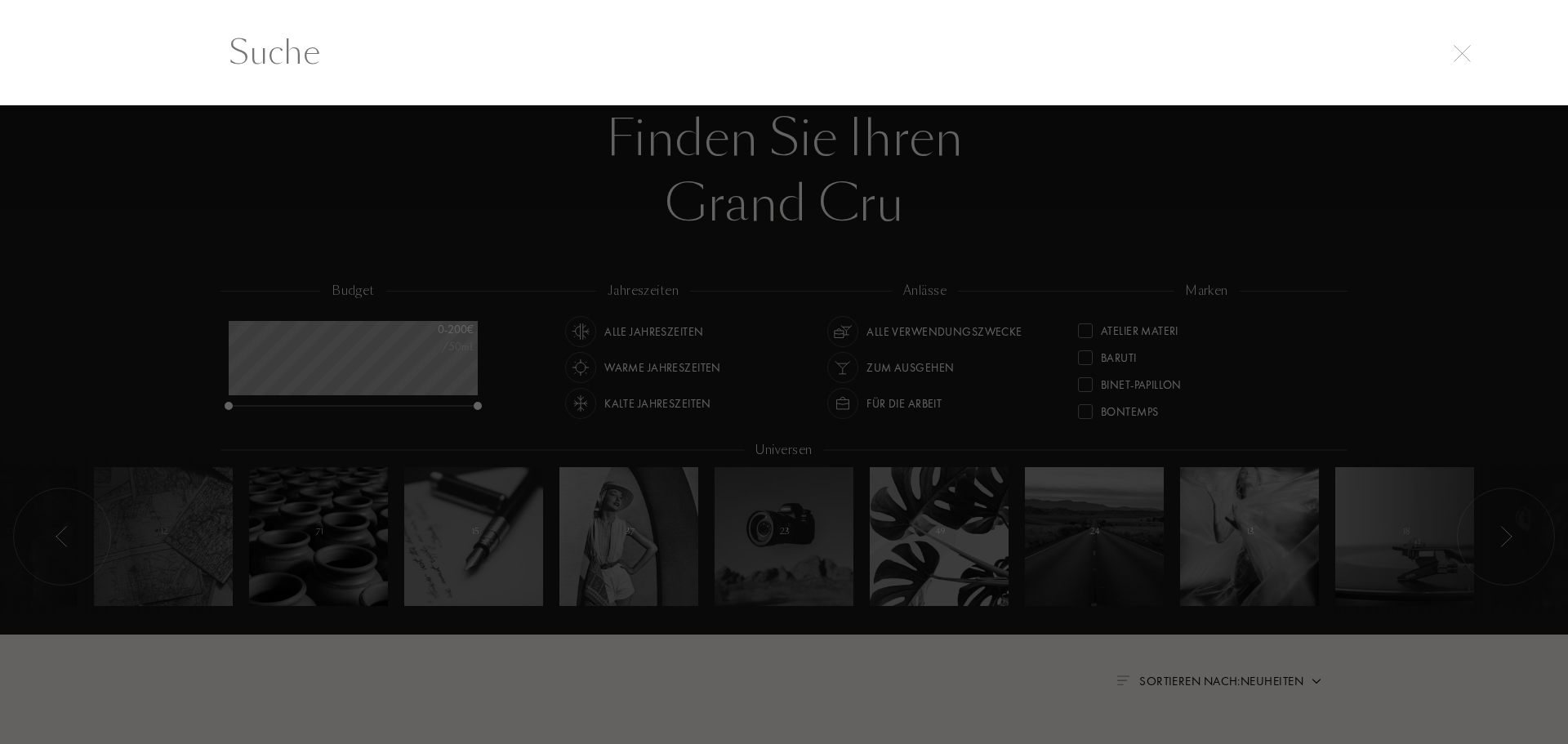
click at [465, 46] on input "text" at bounding box center [784, 51] width 1176 height 49
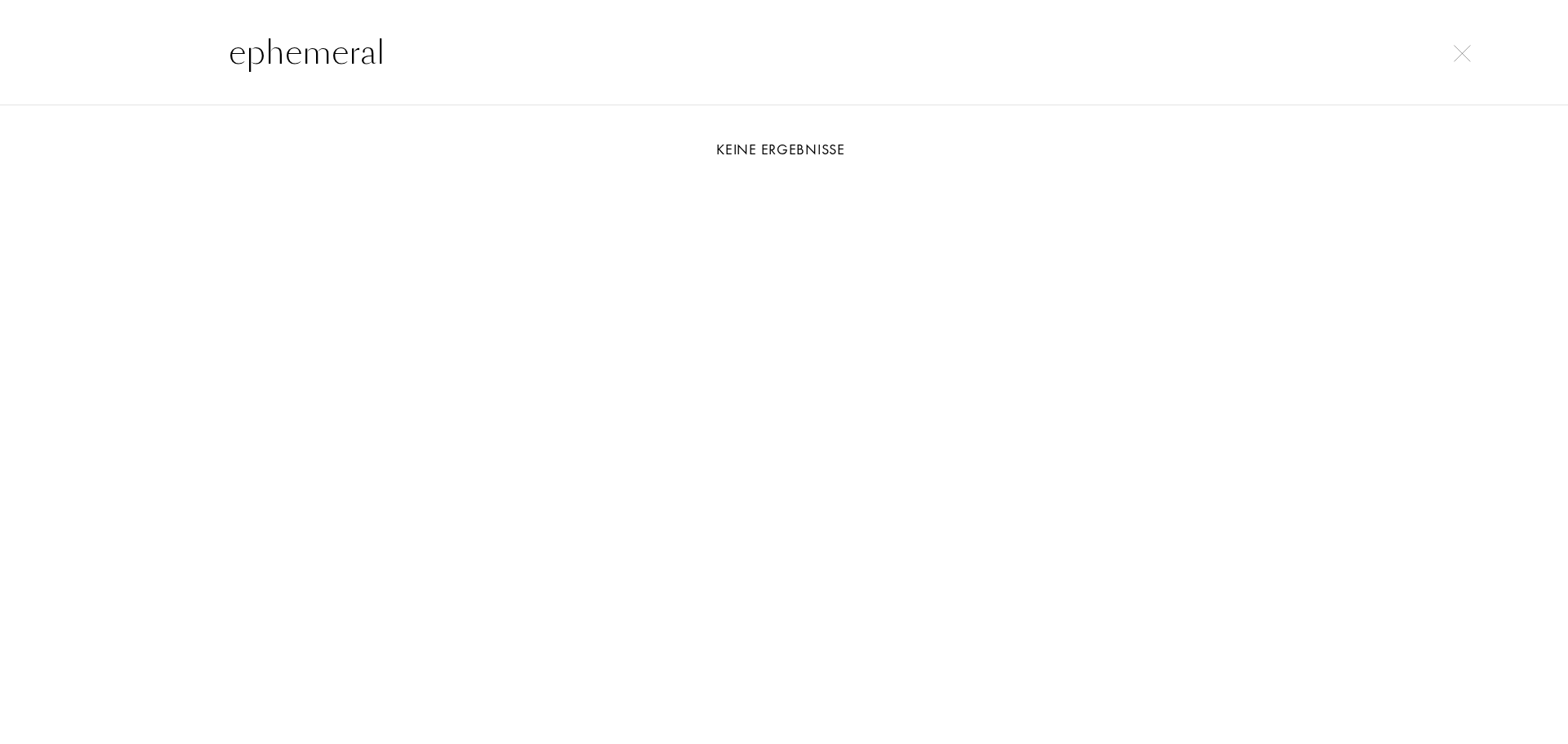
drag, startPoint x: 582, startPoint y: 46, endPoint x: 123, endPoint y: 72, distance: 459.7
click at [123, 72] on div "ephemeral" at bounding box center [784, 52] width 1568 height 106
type input "comme"
select select "DE"
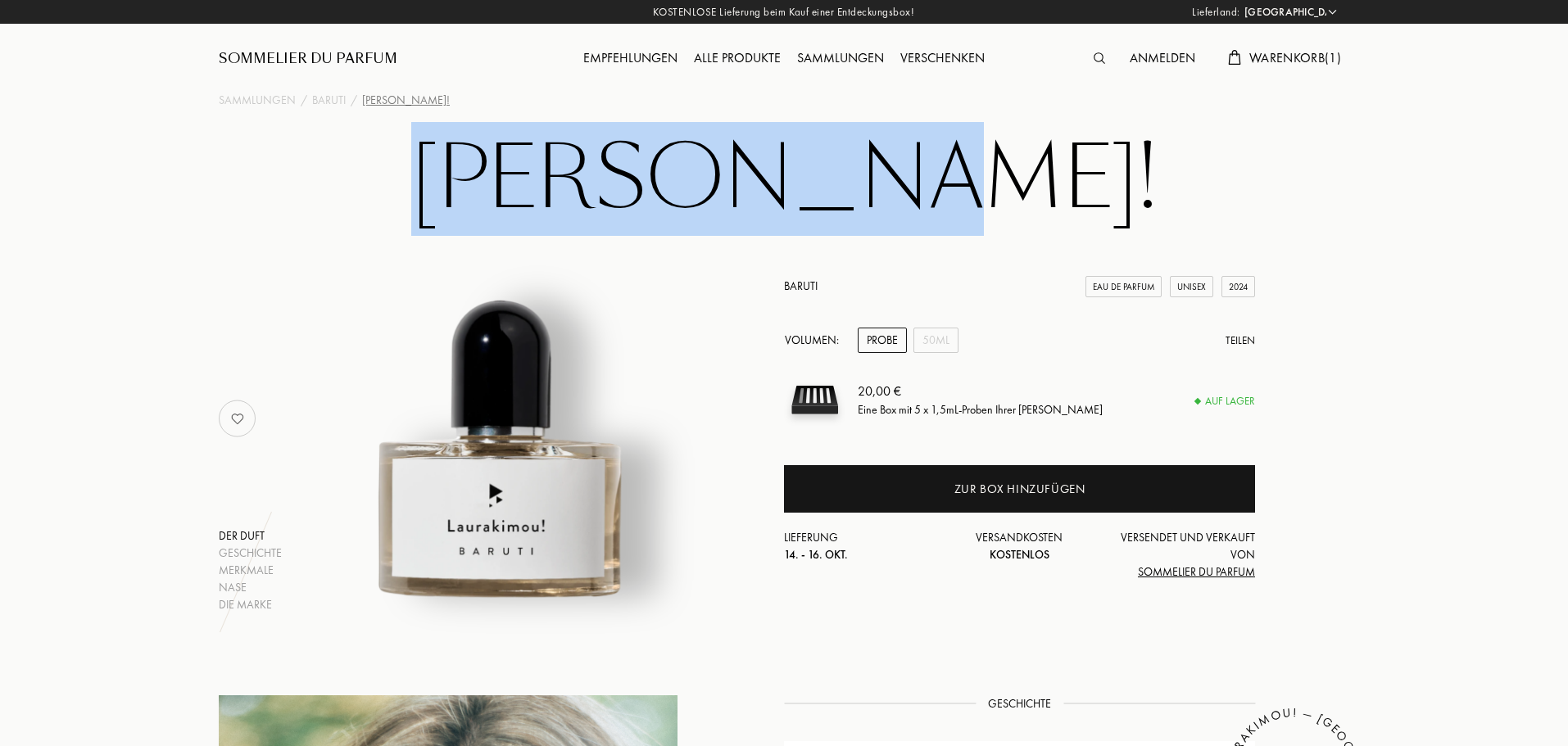
drag, startPoint x: 992, startPoint y: 187, endPoint x: 536, endPoint y: 175, distance: 456.2
click at [536, 175] on h1 "Laurakimou!" at bounding box center [784, 180] width 819 height 90
copy h1 "Laurakimou"
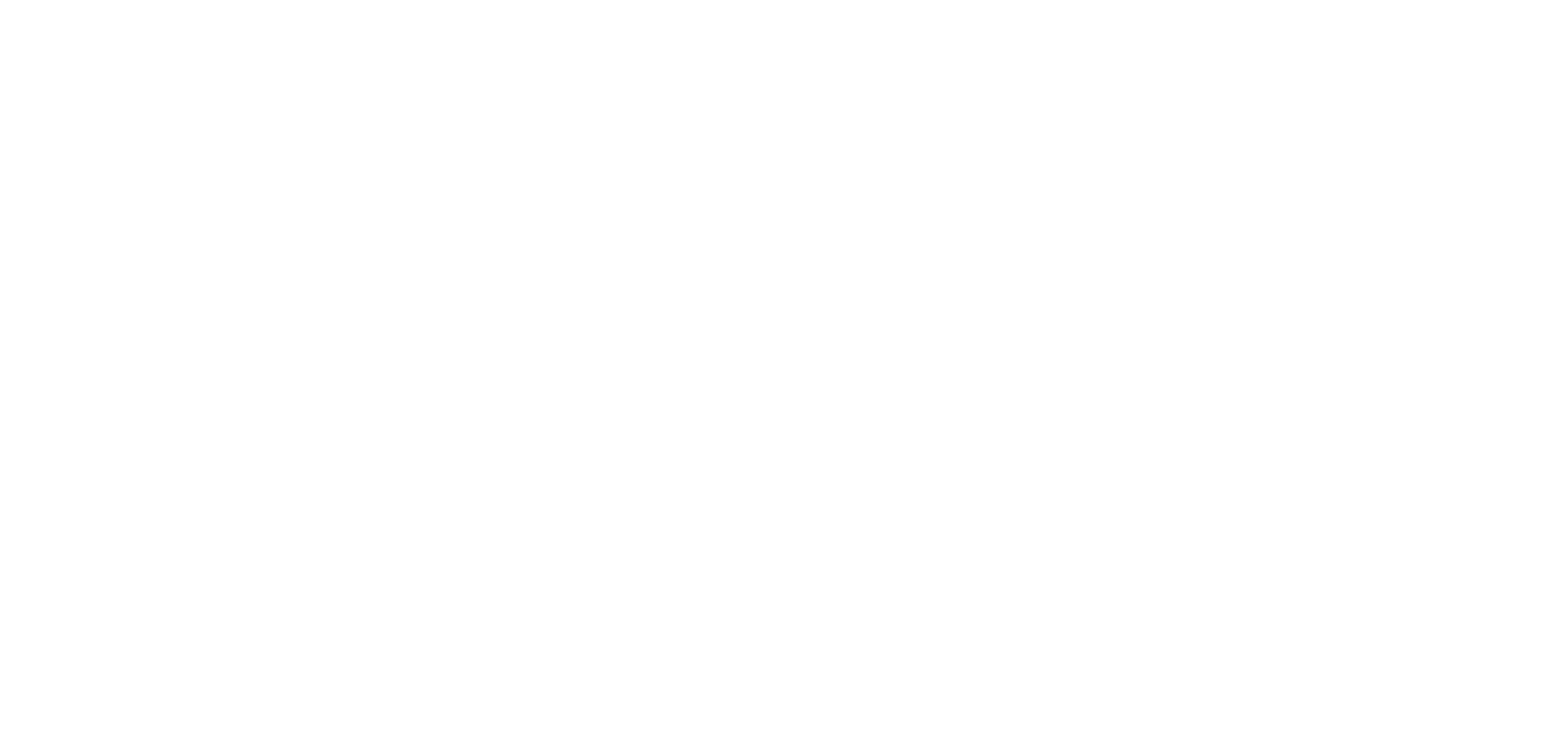
select select "DE"
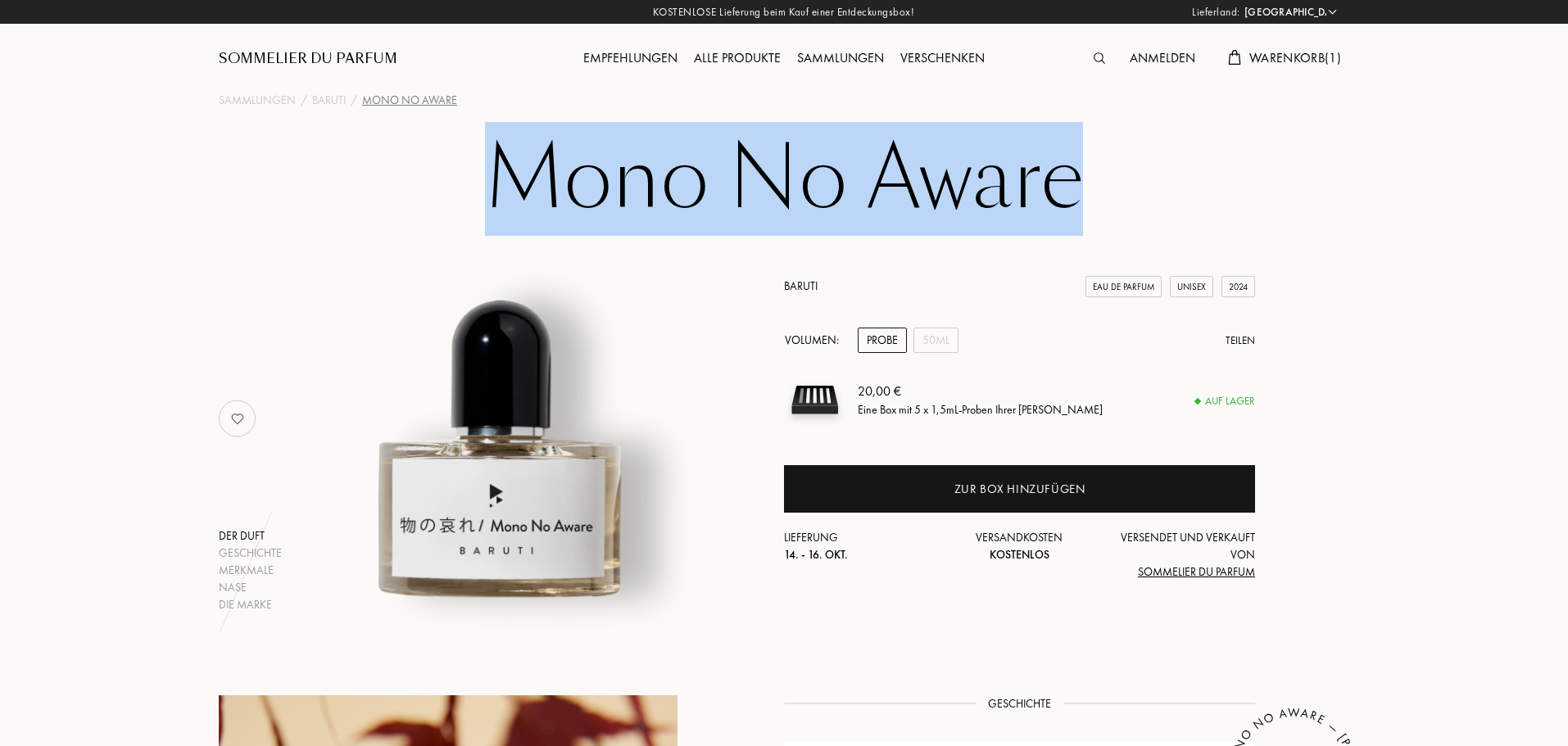
drag, startPoint x: 1071, startPoint y: 192, endPoint x: 519, endPoint y: 191, distance: 552.0
click at [519, 191] on h1 "Mono No Aware" at bounding box center [784, 180] width 819 height 90
copy h1 "Mono No Aware"
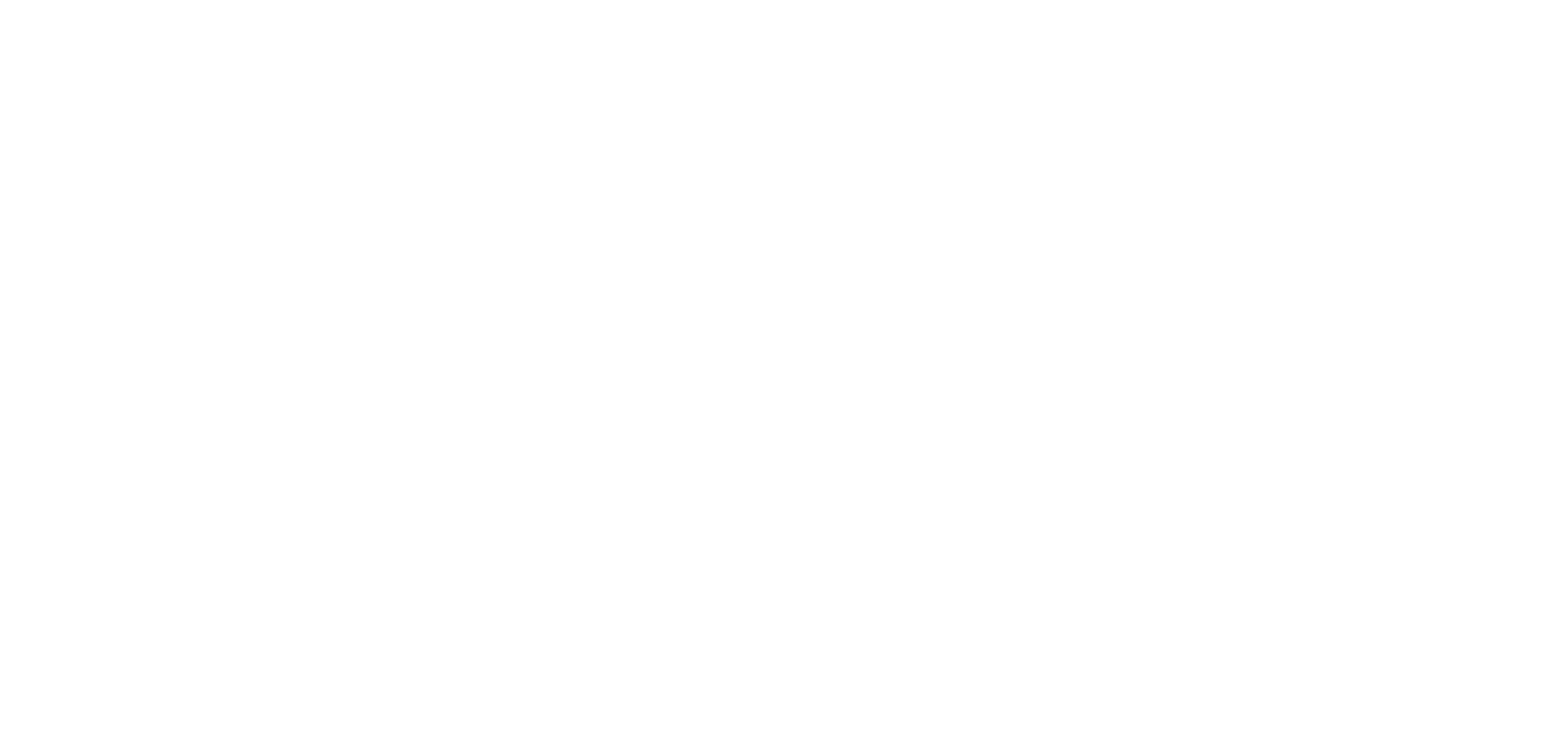
select select "DE"
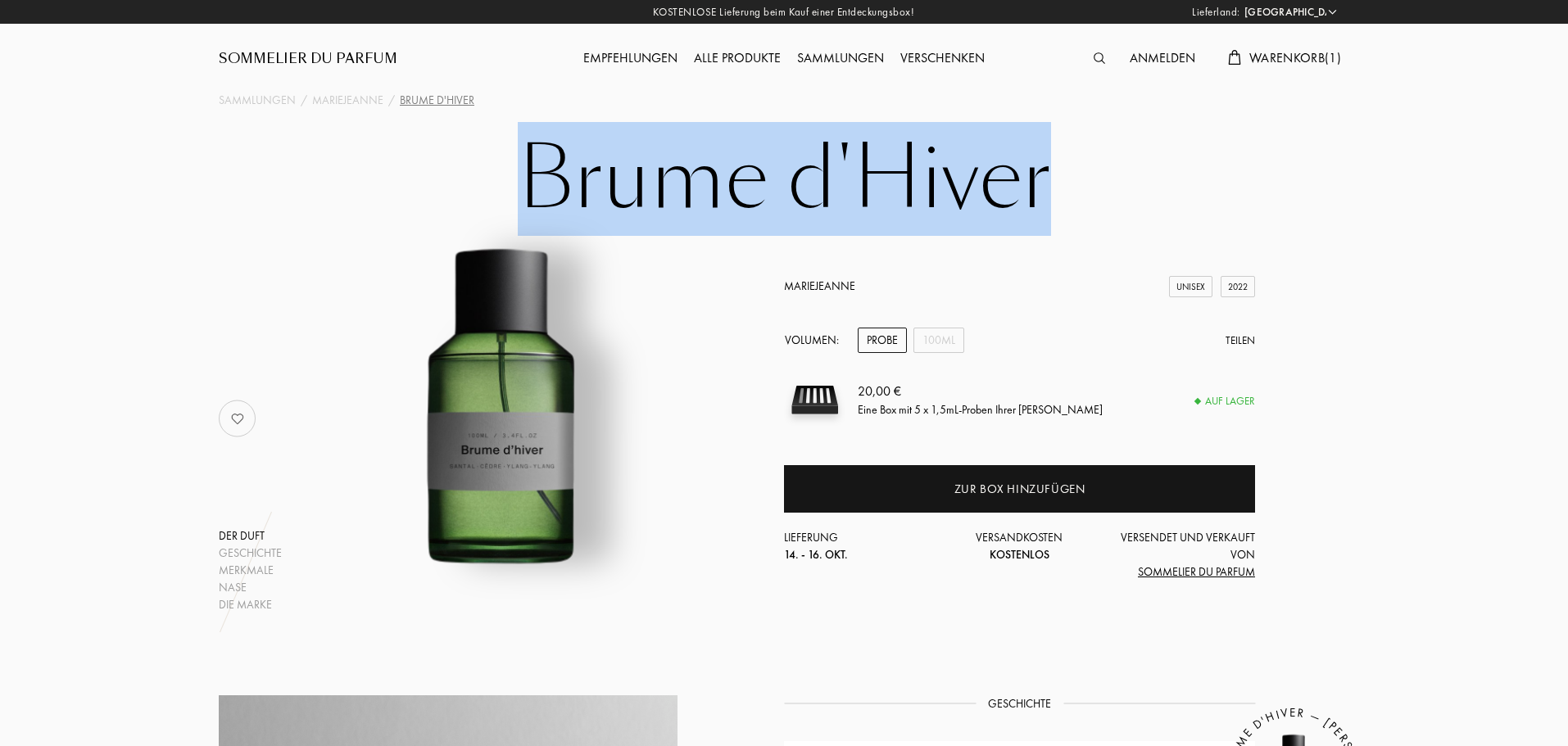
drag, startPoint x: 1103, startPoint y: 208, endPoint x: 487, endPoint y: 190, distance: 616.3
click at [487, 190] on h1 "Brume d'Hiver" at bounding box center [784, 180] width 819 height 90
copy h1 "Brume d'Hiver"
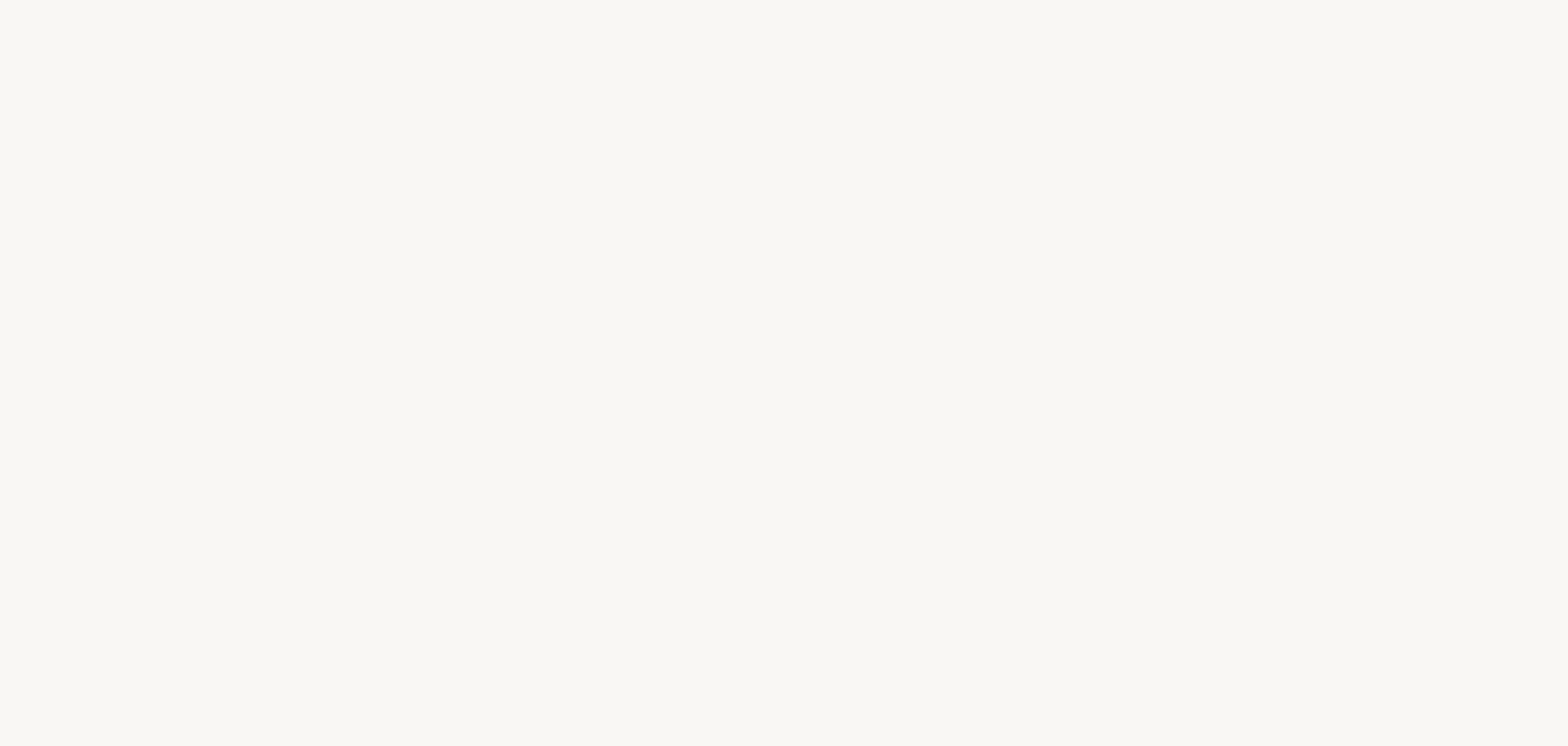
select select "DE"
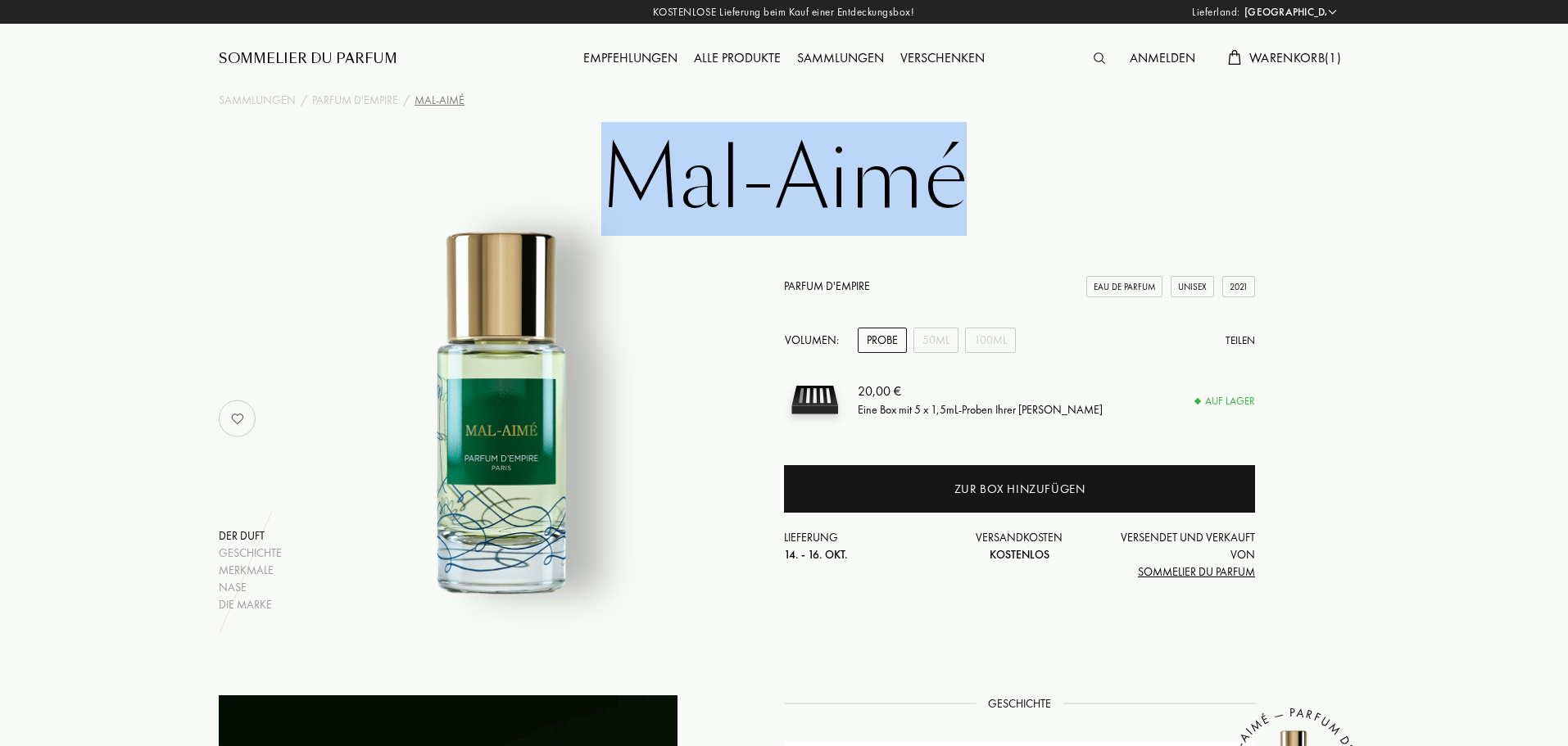
drag, startPoint x: 1027, startPoint y: 205, endPoint x: 620, endPoint y: 194, distance: 407.1
click at [620, 194] on h1 "Mal-Aimé" at bounding box center [784, 180] width 819 height 90
copy h1 "Mal-Aimé"
